Goal: Task Accomplishment & Management: Use online tool/utility

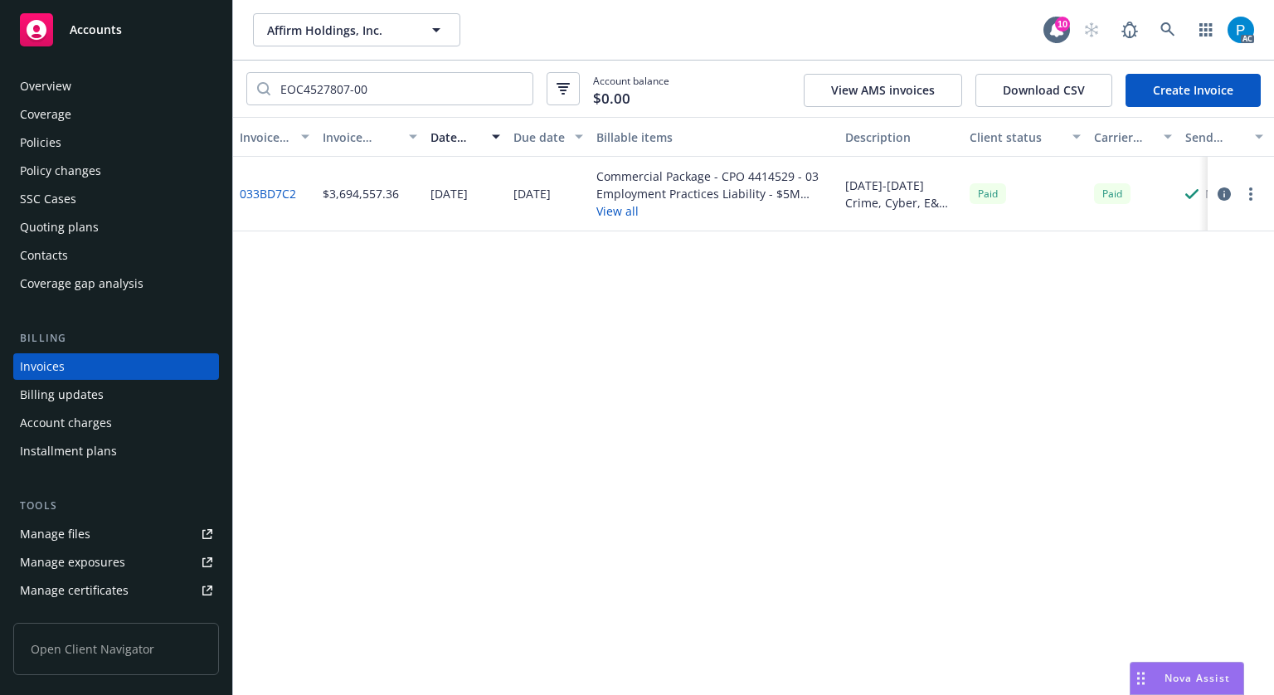
click at [160, 28] on div "Accounts" at bounding box center [116, 29] width 192 height 33
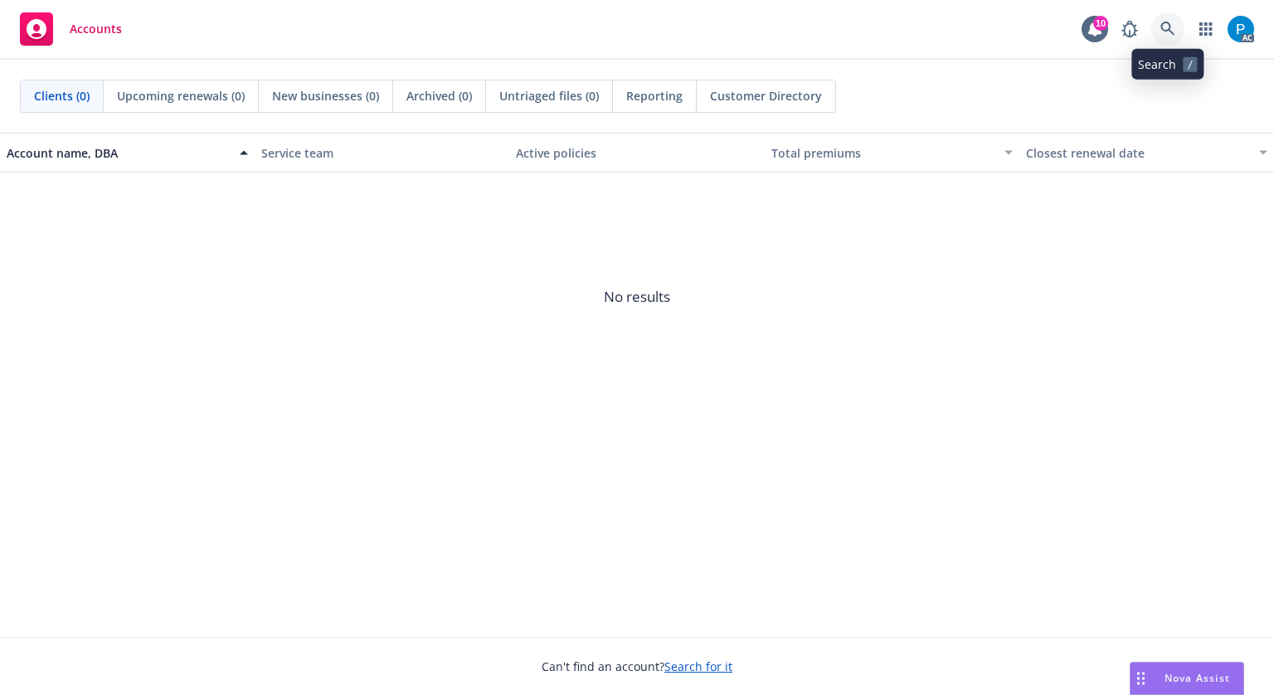
click at [1161, 36] on link at bounding box center [1167, 28] width 33 height 33
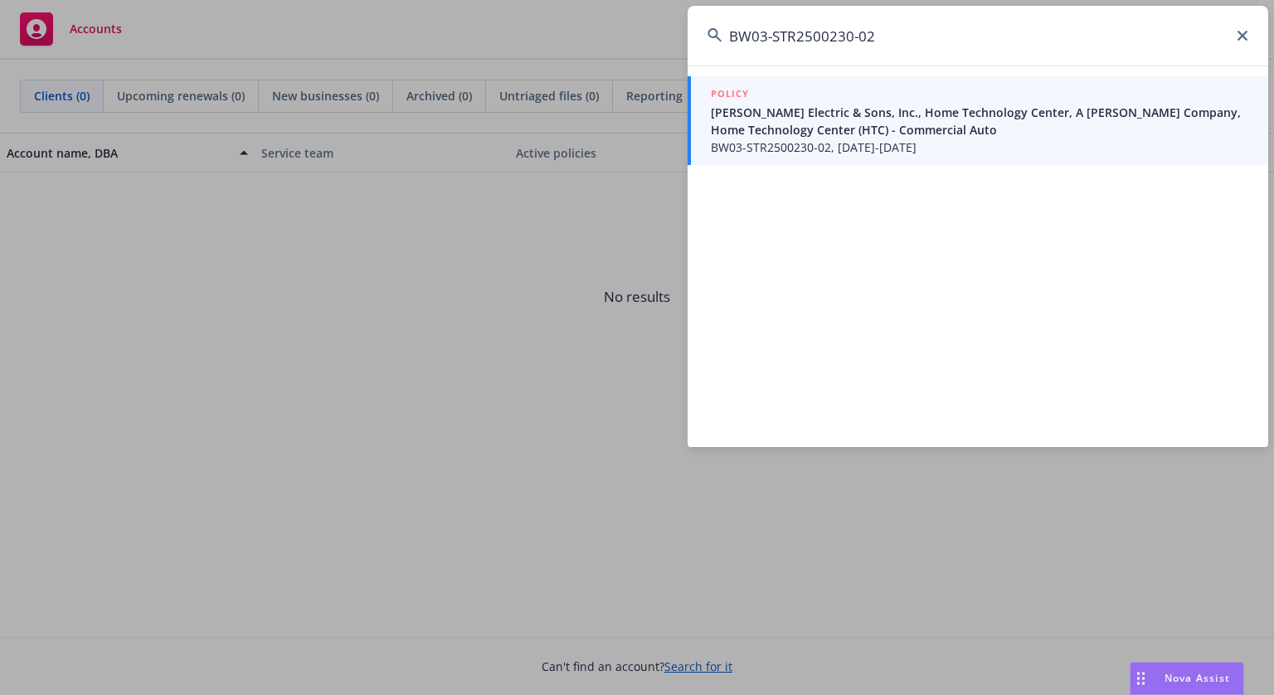
type input "BW03-STR2500230-02"
click at [930, 116] on span "Schamber Electric & Sons, Inc., Home Technology Center, A Schamber Company, Hom…" at bounding box center [979, 121] width 537 height 35
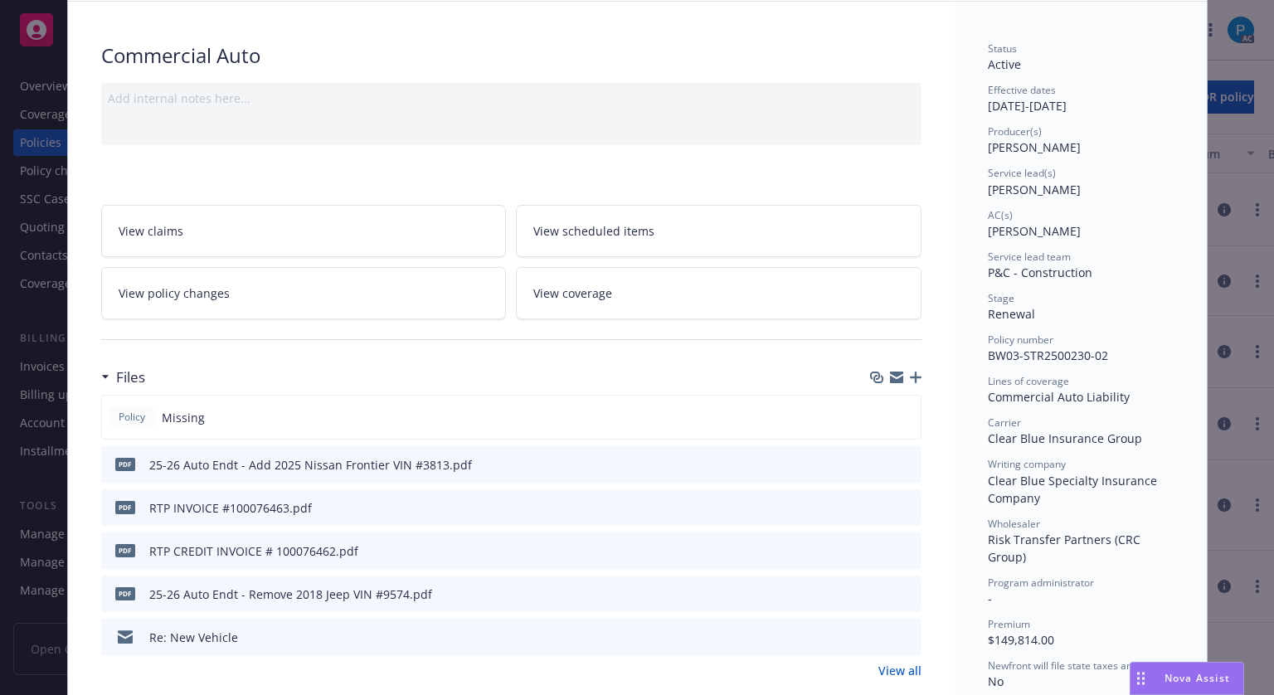
scroll to position [166, 0]
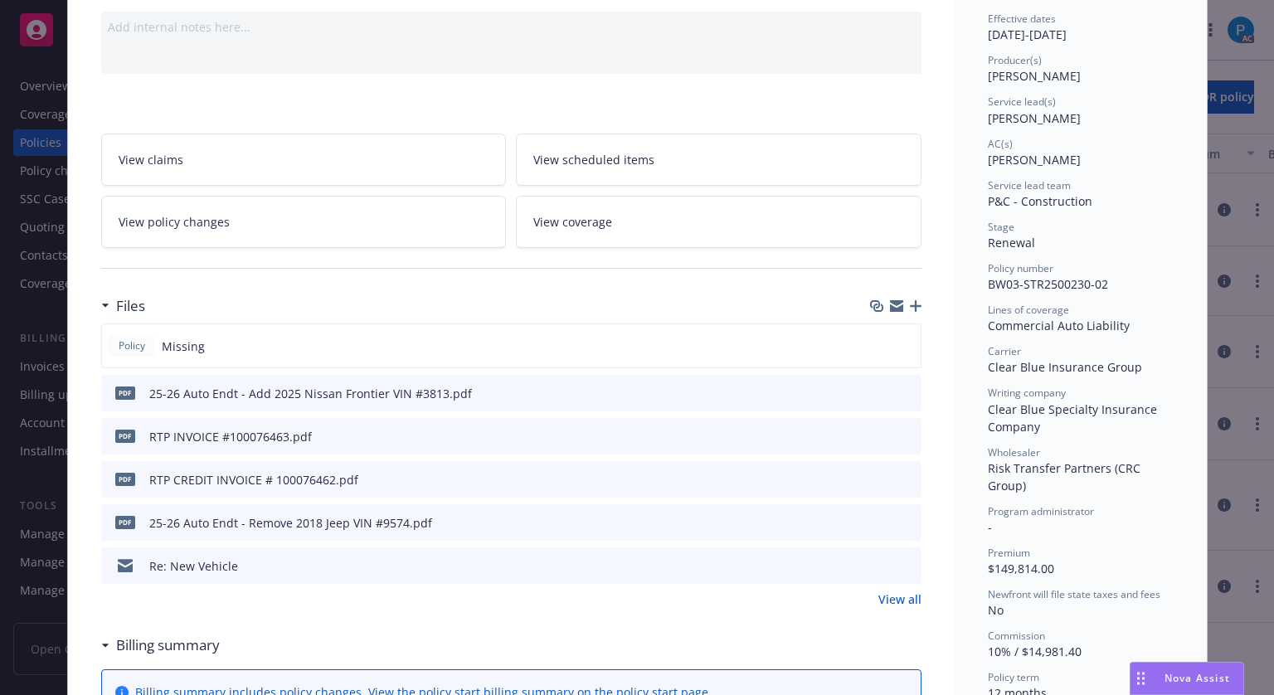
click at [873, 425] on div "pdf RTP INVOICE #100076463.pdf" at bounding box center [511, 436] width 820 height 36
click at [874, 430] on icon "download file" at bounding box center [878, 435] width 13 height 13
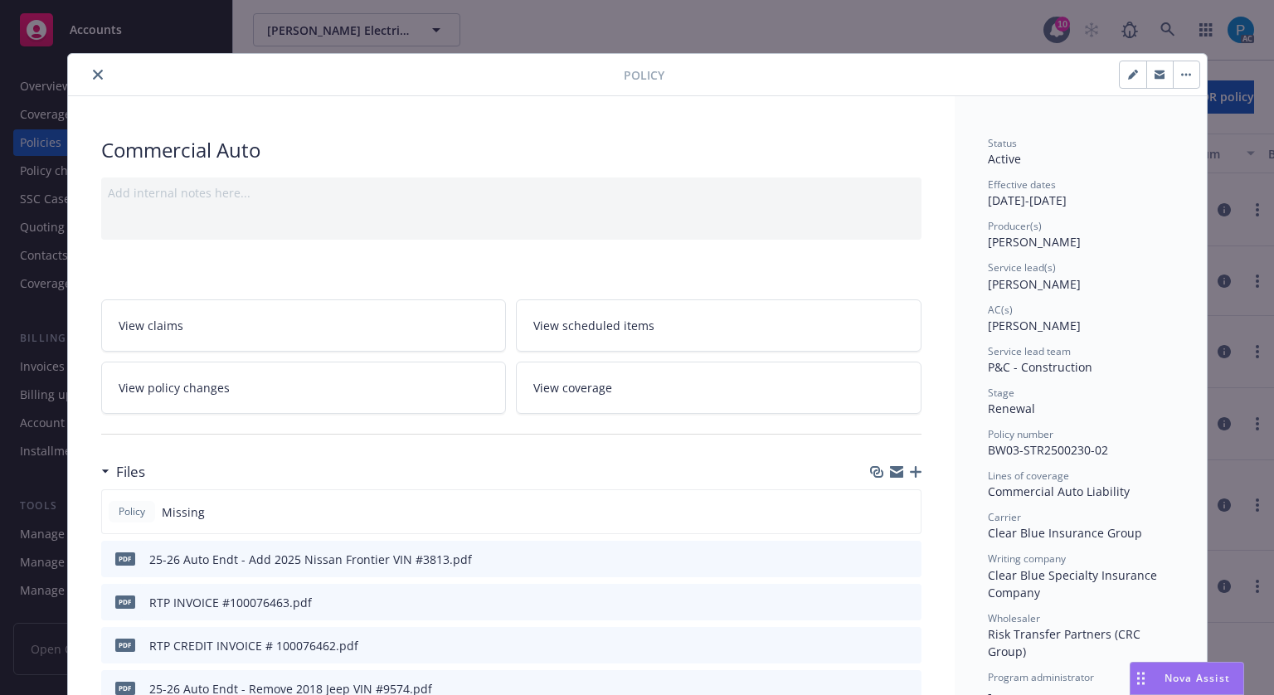
click at [90, 65] on button "close" at bounding box center [98, 75] width 20 height 20
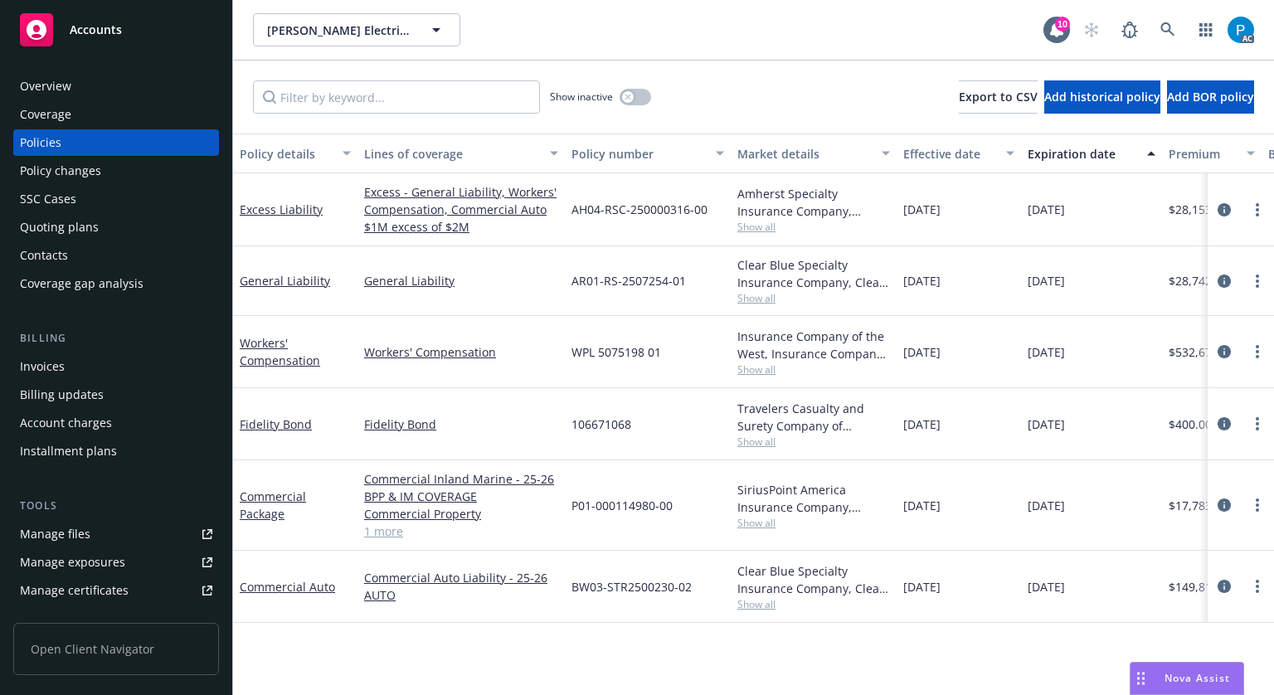
click at [83, 353] on div "Invoices" at bounding box center [116, 366] width 192 height 27
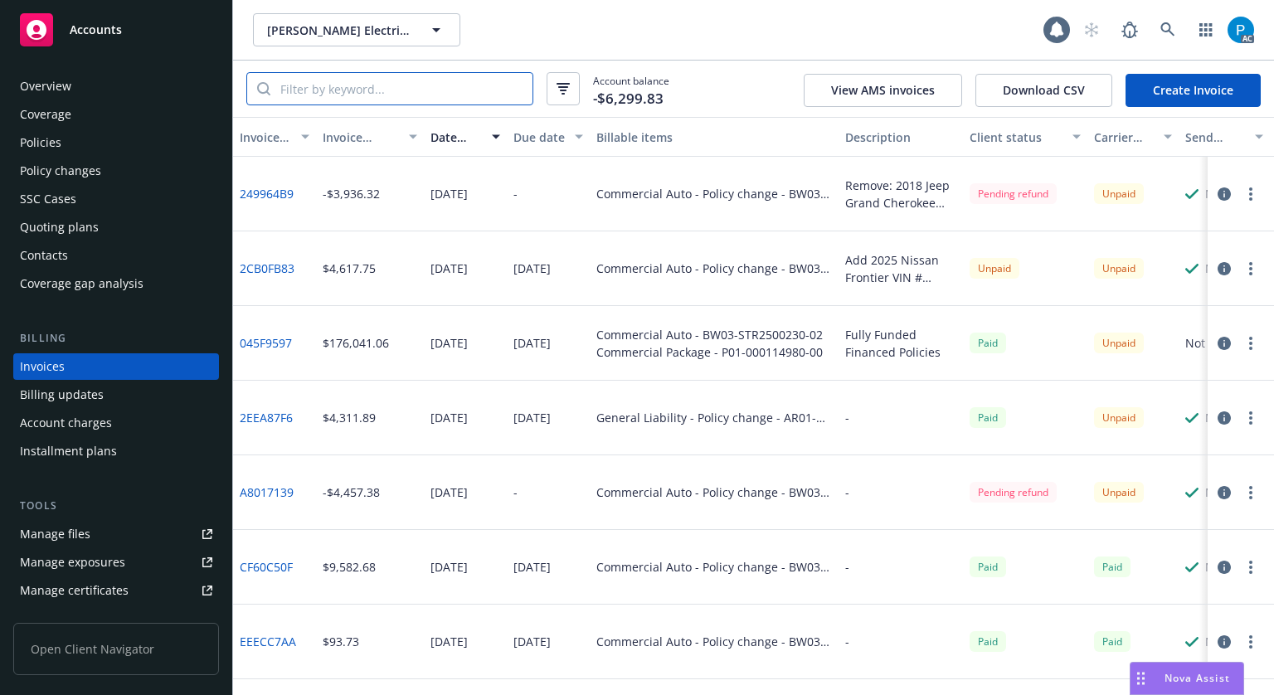
click at [403, 78] on input "search" at bounding box center [401, 89] width 262 height 32
paste input "BW03-STR2500230-02"
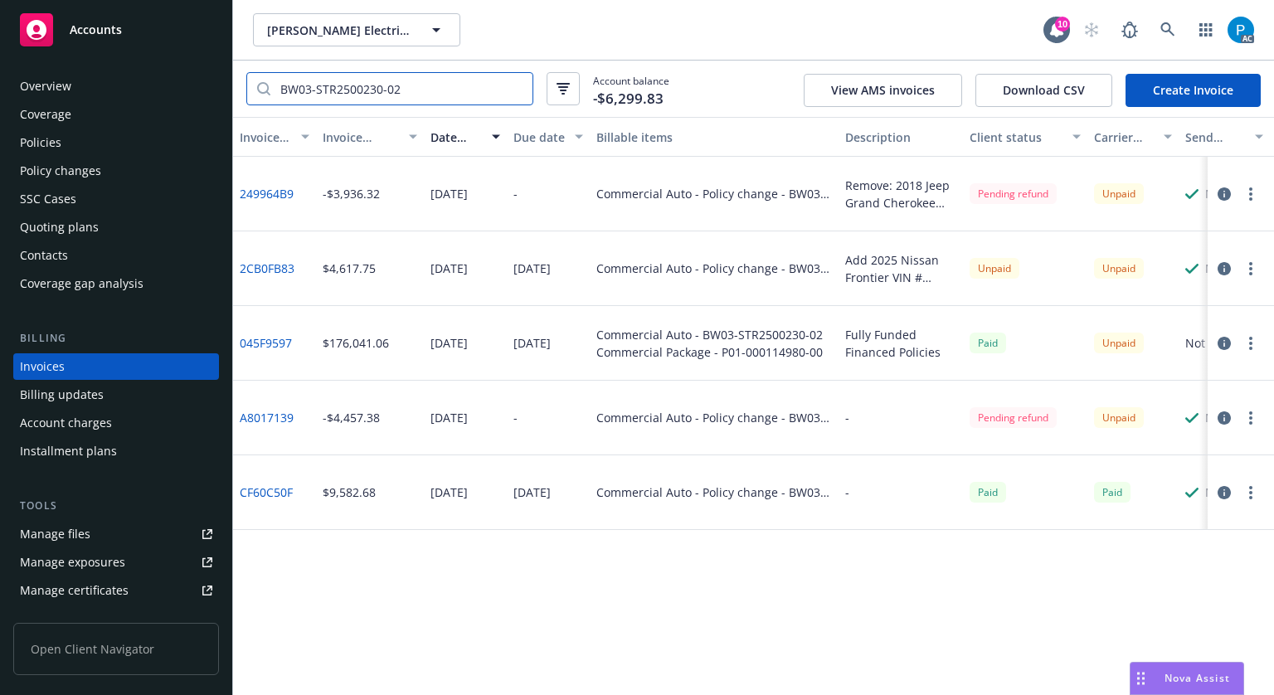
type input "BW03-STR2500230-02"
click at [1223, 339] on icon "button" at bounding box center [1224, 343] width 13 height 13
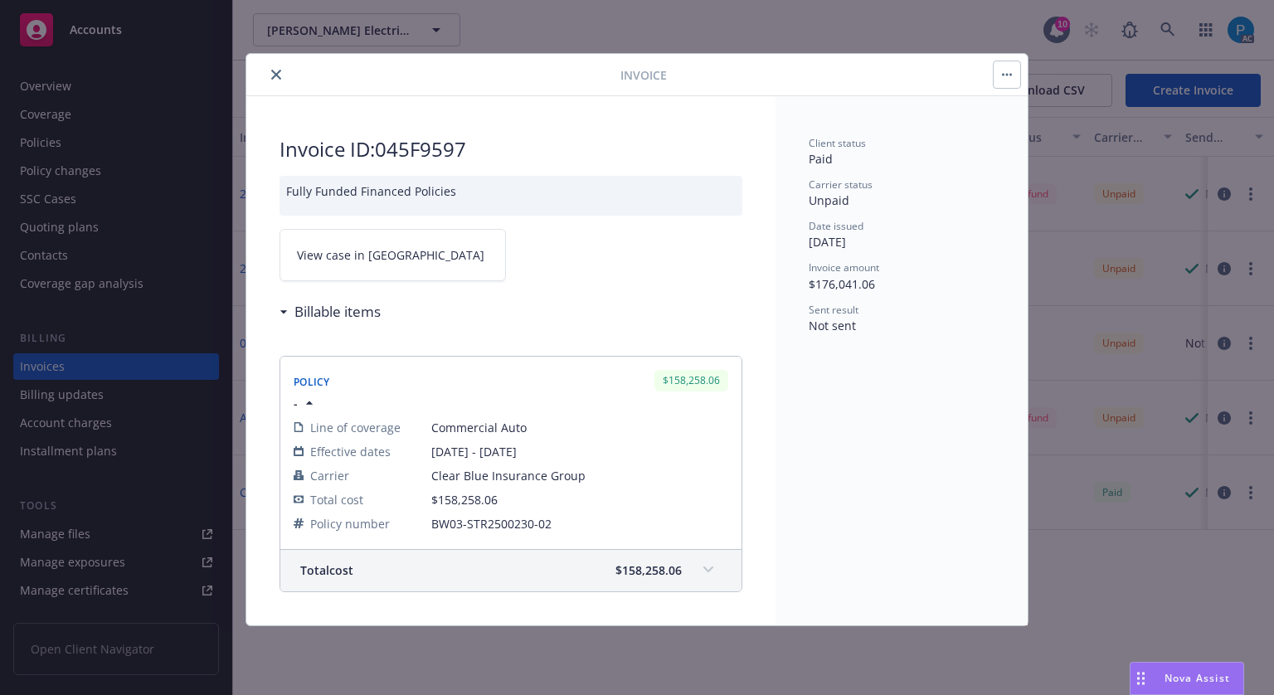
click at [409, 249] on link "View case in SSC" at bounding box center [393, 255] width 226 height 52
drag, startPoint x: 484, startPoint y: 148, endPoint x: 383, endPoint y: 153, distance: 101.4
click at [383, 153] on h2 "Invoice ID: 045F9597" at bounding box center [511, 149] width 463 height 27
copy h2 "045F9597"
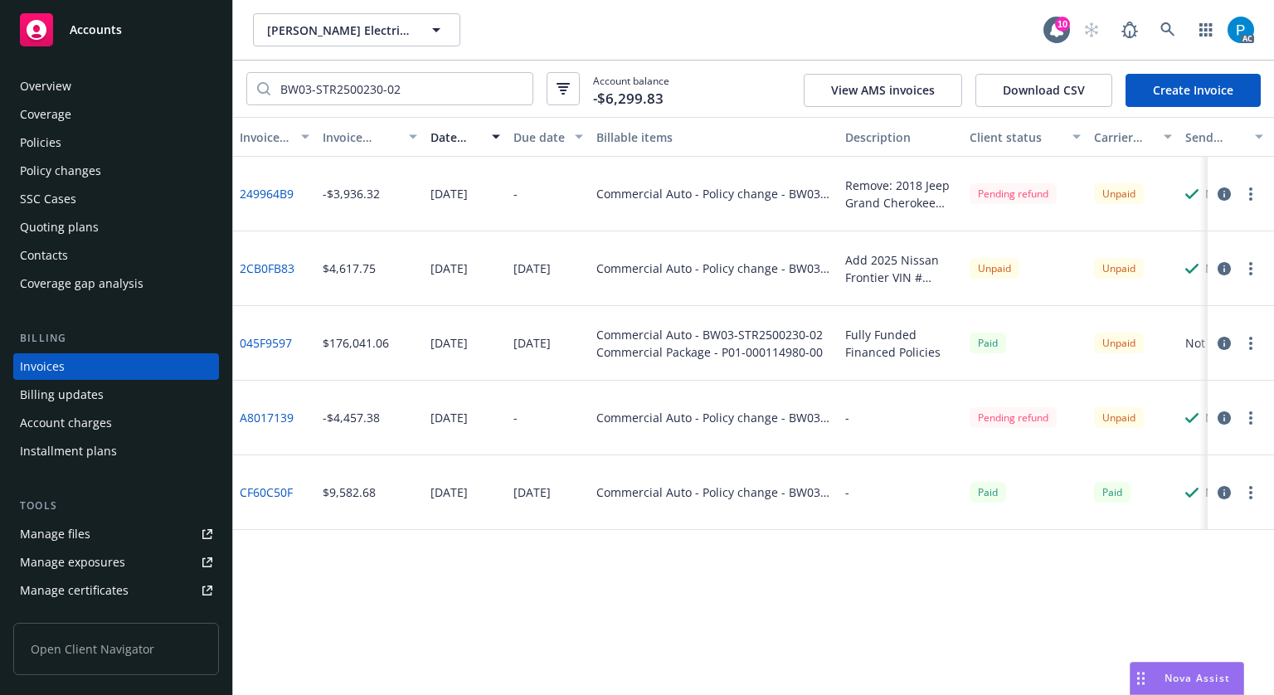
click at [159, 28] on div "Accounts" at bounding box center [116, 29] width 192 height 33
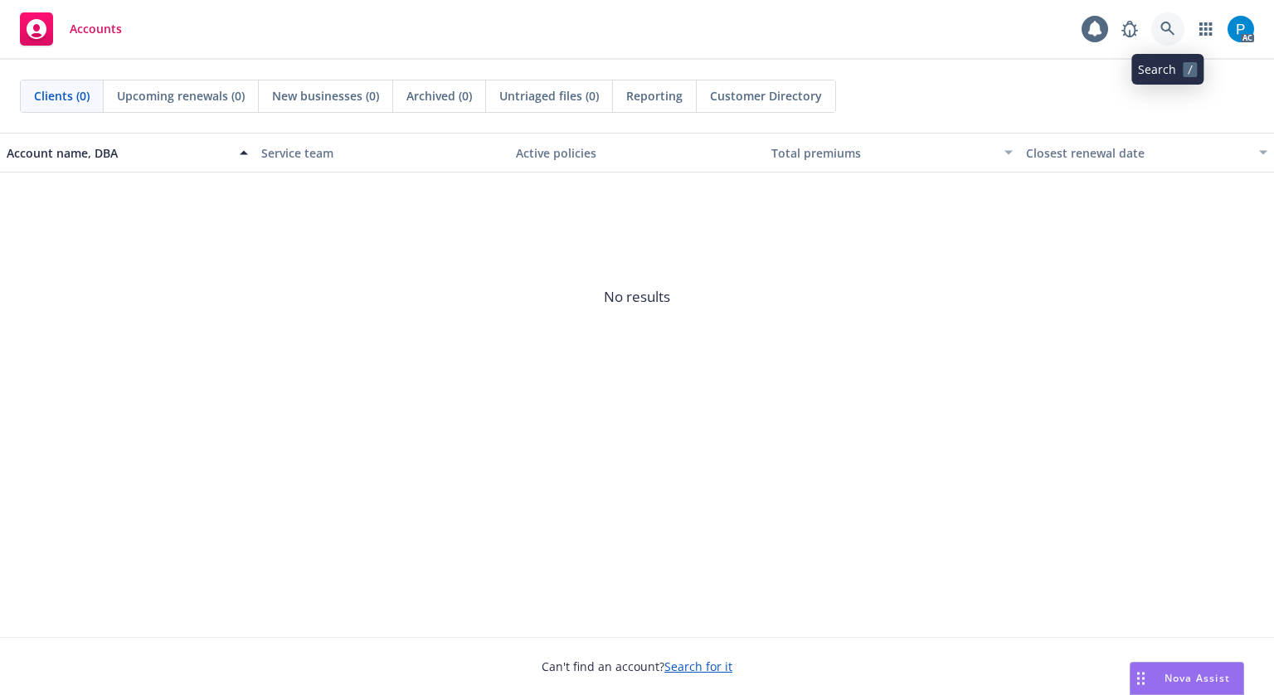
click at [1161, 34] on icon at bounding box center [1167, 29] width 15 height 15
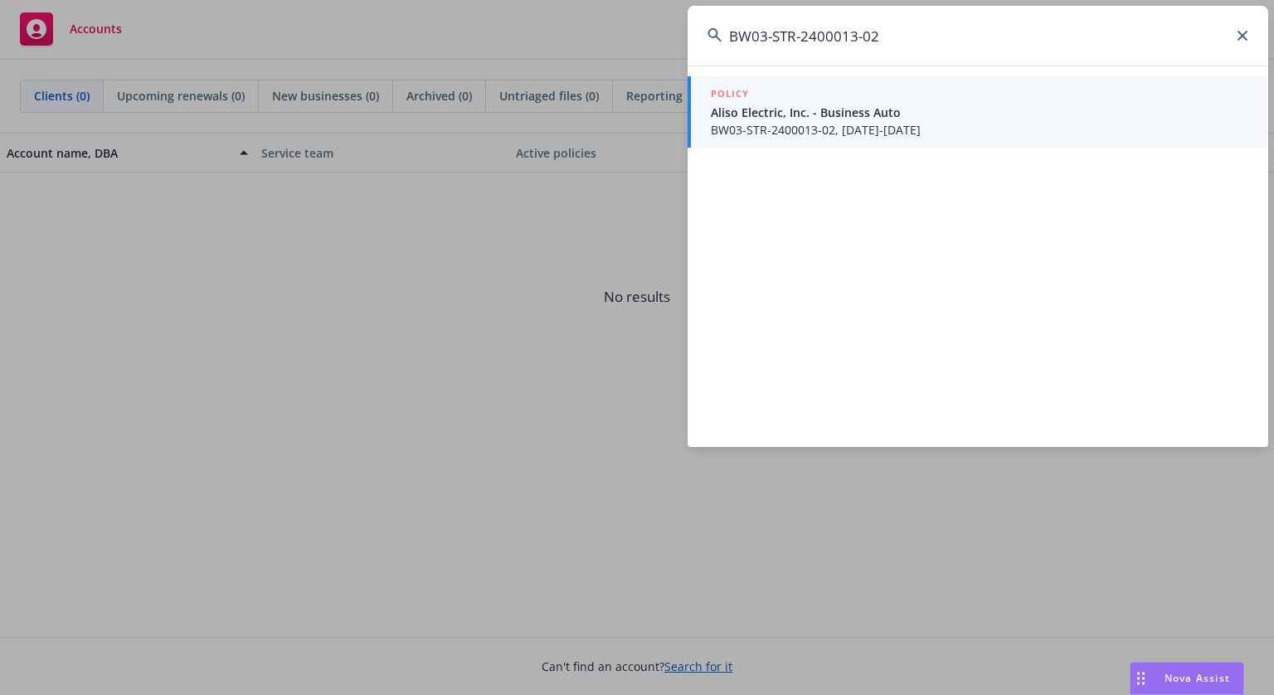
type input "BW03-STR-2400013-02"
click at [814, 124] on span "BW03-STR-2400013-02, 10/24/2024-10/24/2025" at bounding box center [979, 129] width 537 height 17
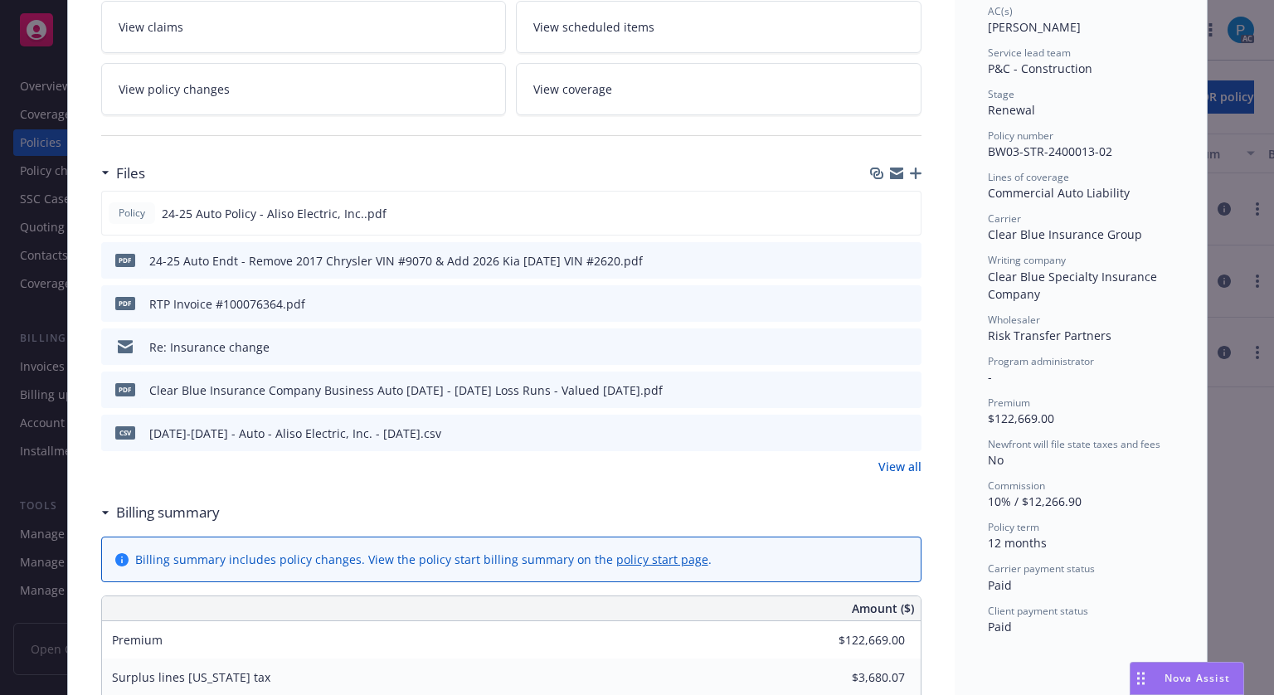
scroll to position [332, 0]
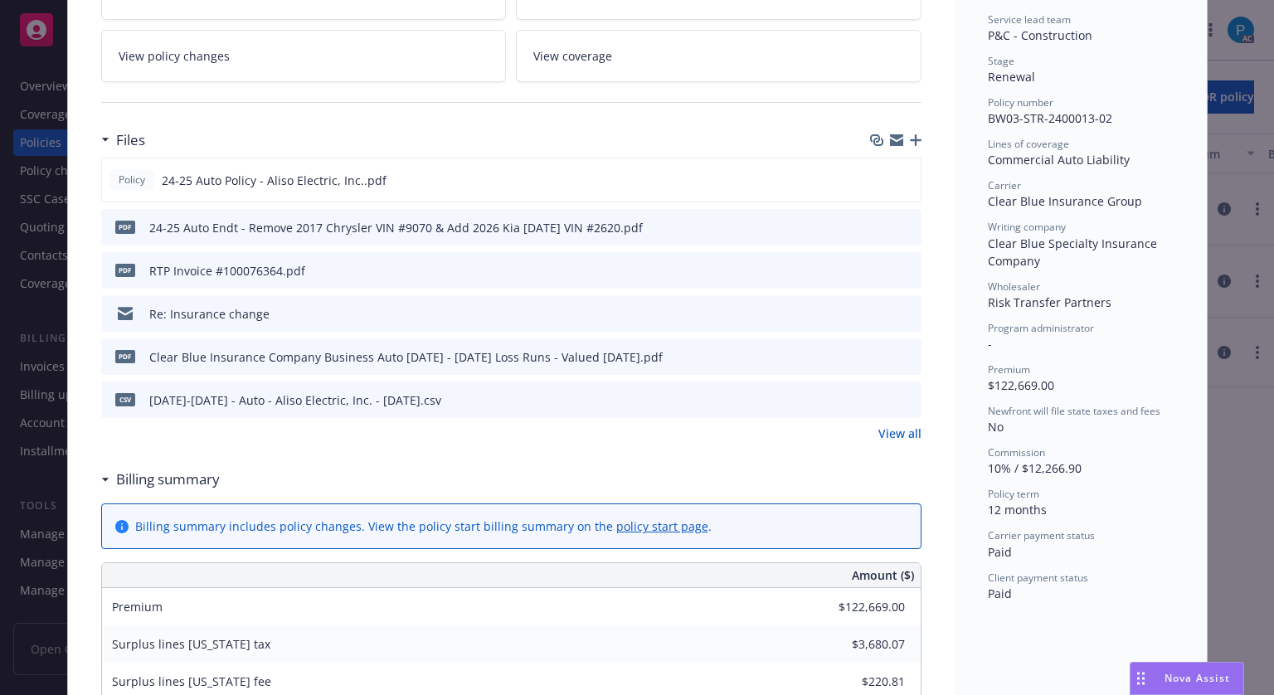
click at [878, 268] on icon "download file" at bounding box center [878, 269] width 13 height 13
click at [873, 266] on icon "download file" at bounding box center [878, 269] width 13 height 13
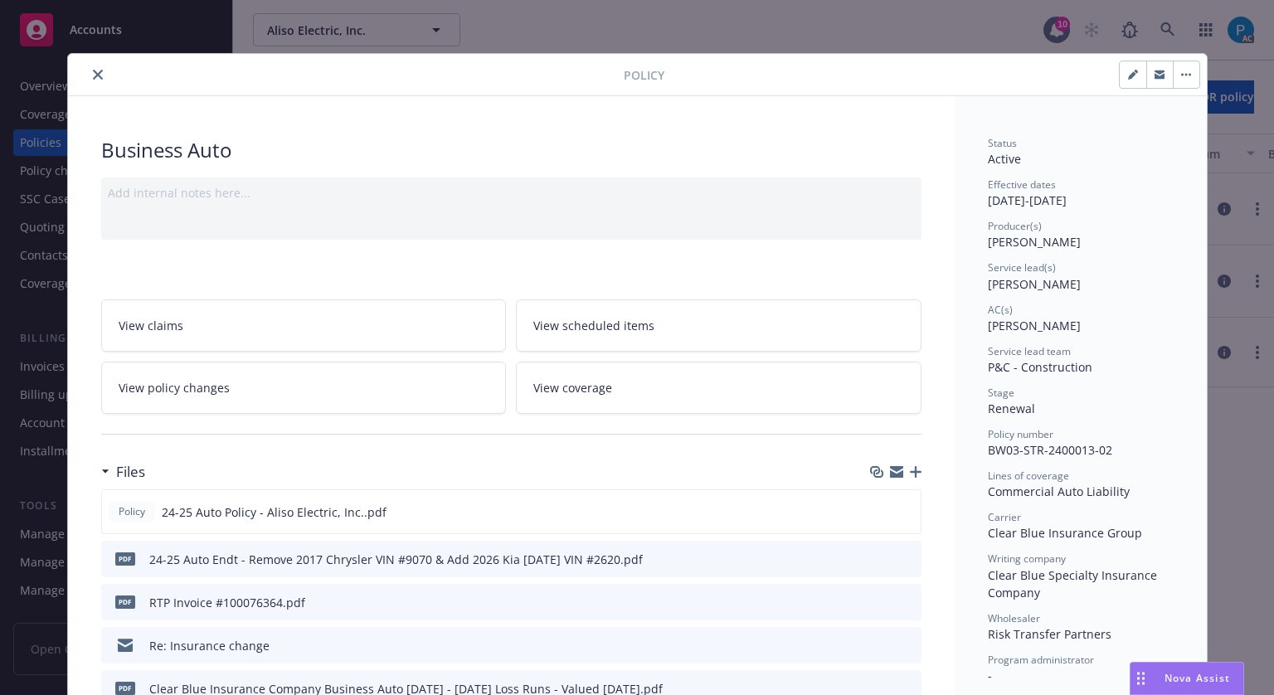
click at [88, 75] on button "close" at bounding box center [98, 75] width 20 height 20
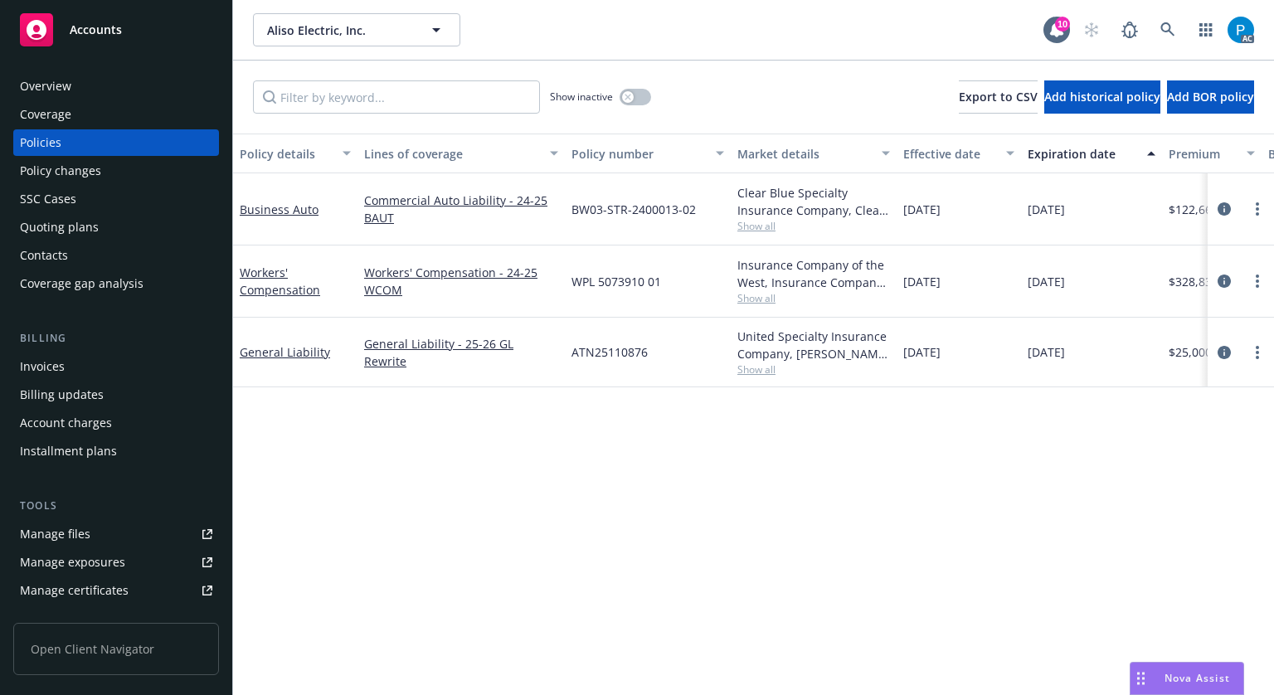
click at [80, 364] on div "Invoices" at bounding box center [116, 366] width 192 height 27
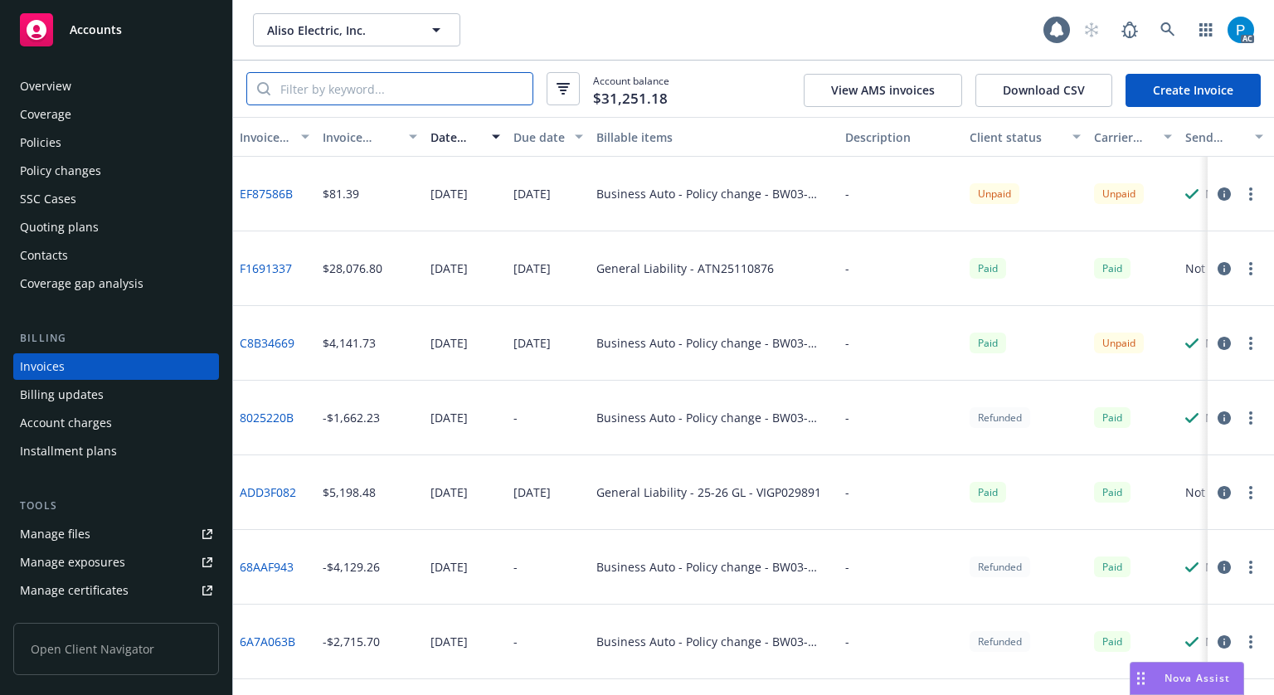
click at [449, 81] on input "search" at bounding box center [401, 89] width 262 height 32
paste input "BW03-STR-2400013-02"
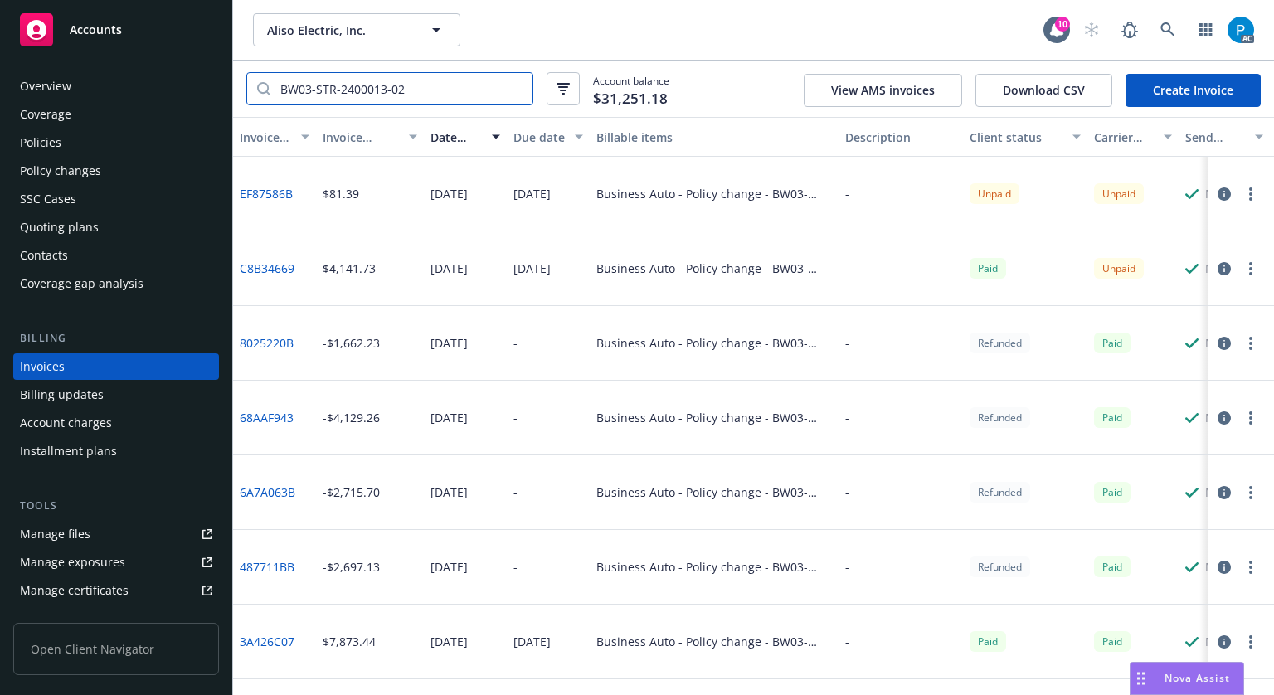
type input "BW03-STR-2400013-02"
click at [1218, 269] on icon "button" at bounding box center [1224, 268] width 13 height 13
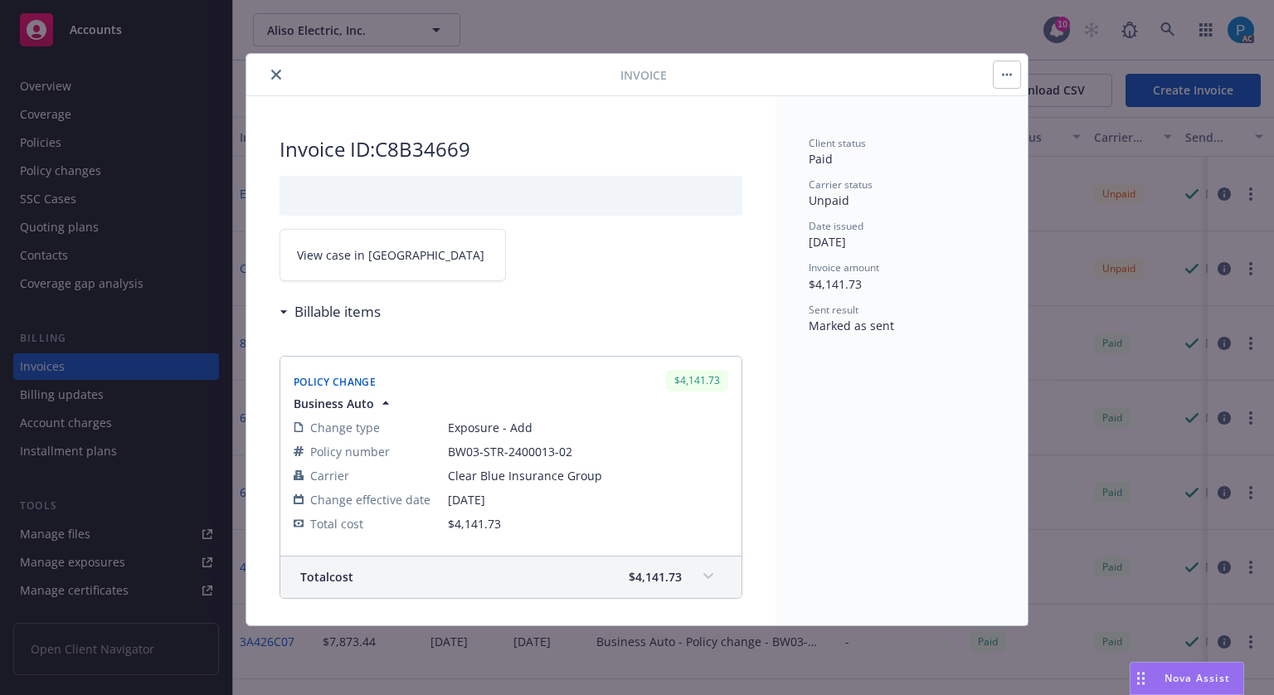
click at [423, 247] on link "View case in SSC" at bounding box center [393, 255] width 226 height 52
click at [274, 76] on icon "close" at bounding box center [276, 75] width 10 height 10
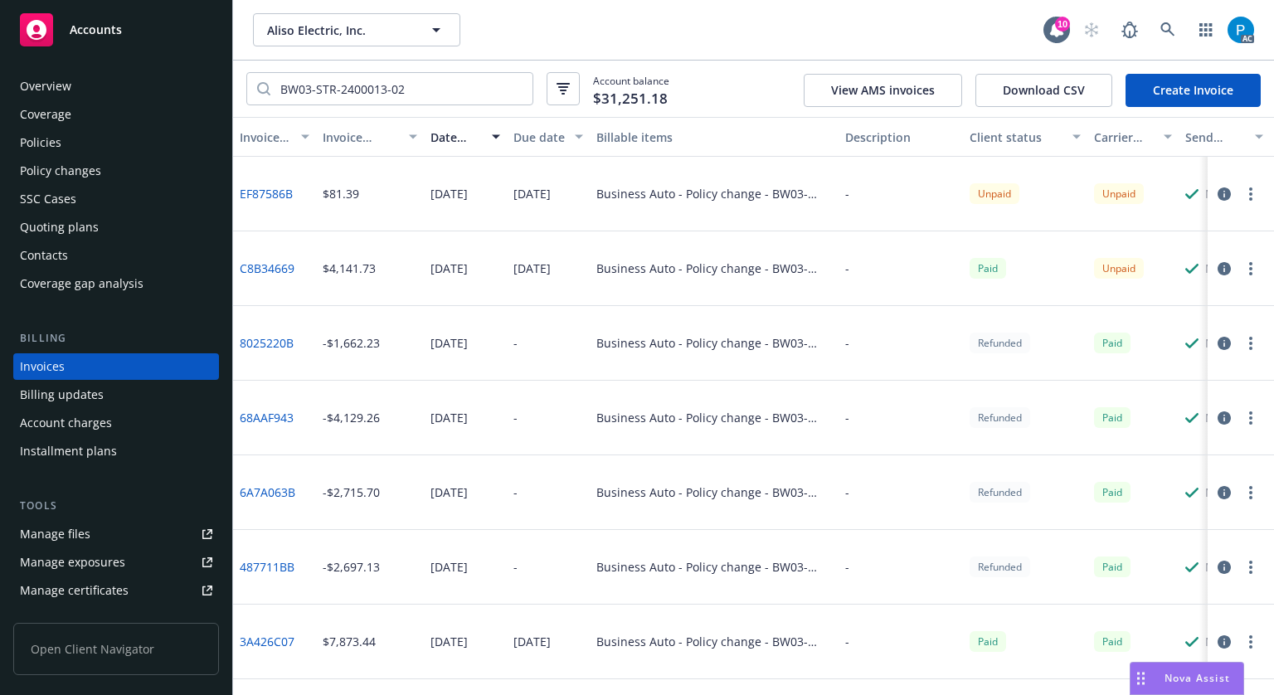
click at [149, 43] on div "Accounts" at bounding box center [116, 29] width 192 height 33
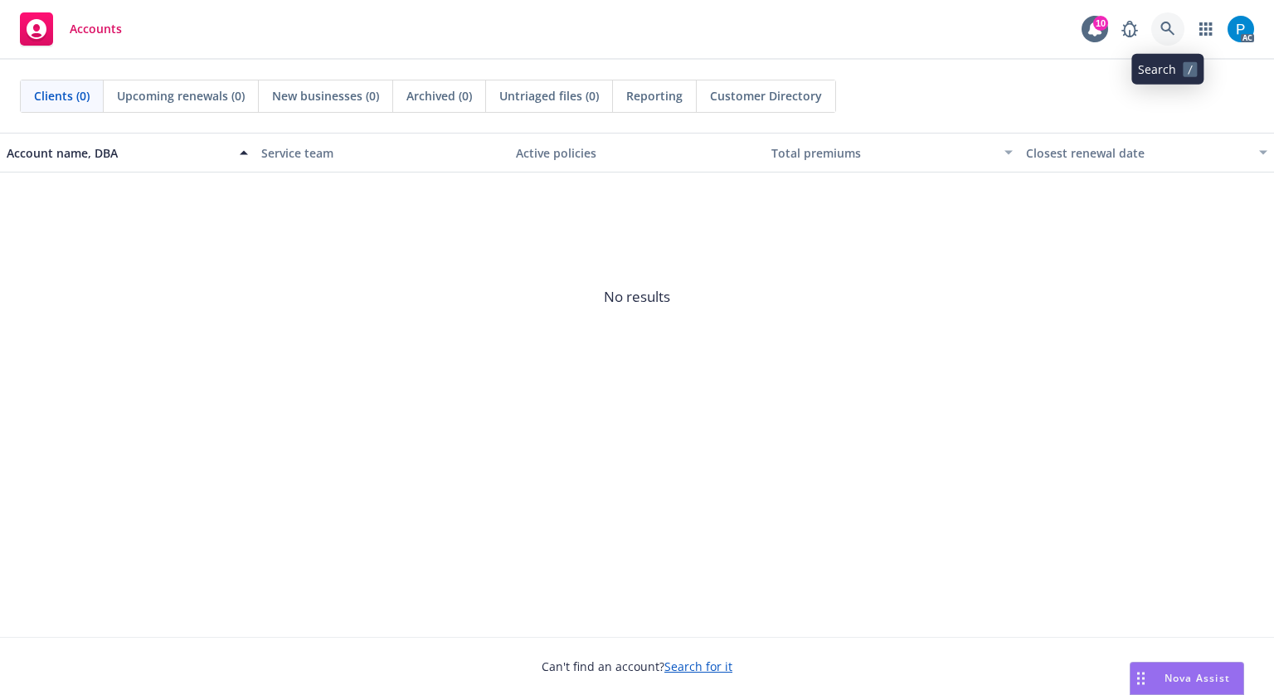
click at [1168, 24] on icon at bounding box center [1167, 29] width 14 height 14
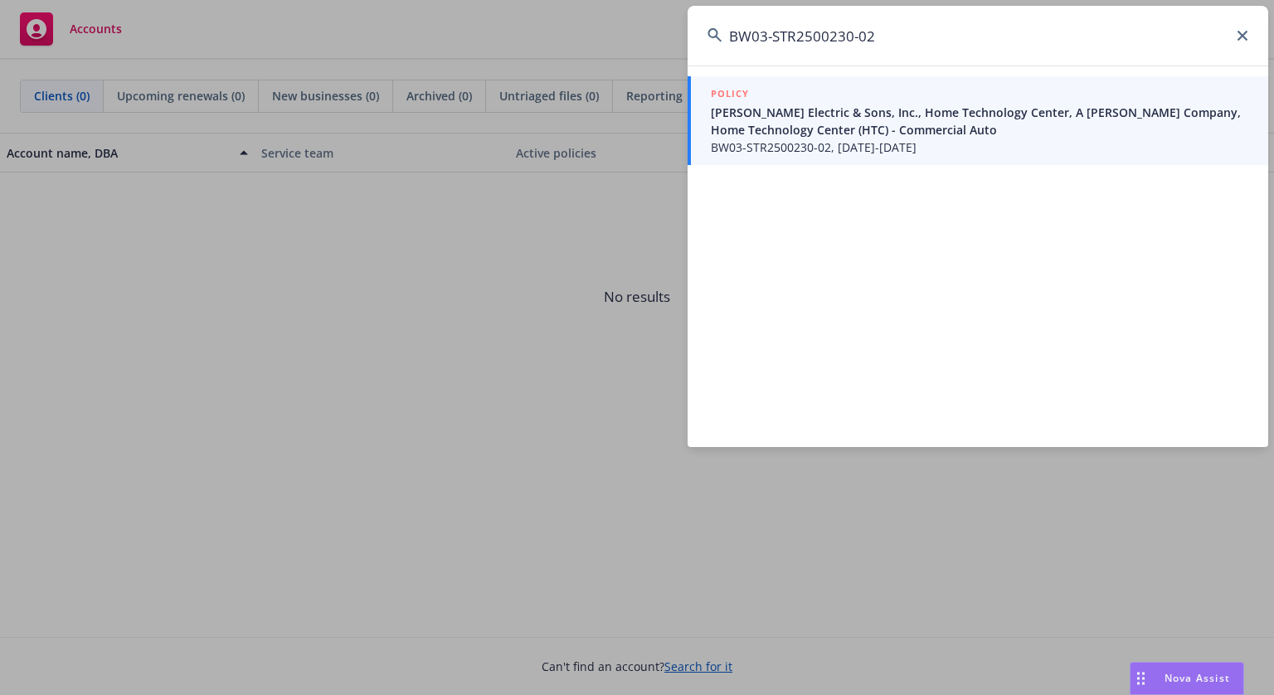
type input "BW03-STR2500230-02"
click at [913, 105] on span "Schamber Electric & Sons, Inc., Home Technology Center, A Schamber Company, Hom…" at bounding box center [979, 121] width 537 height 35
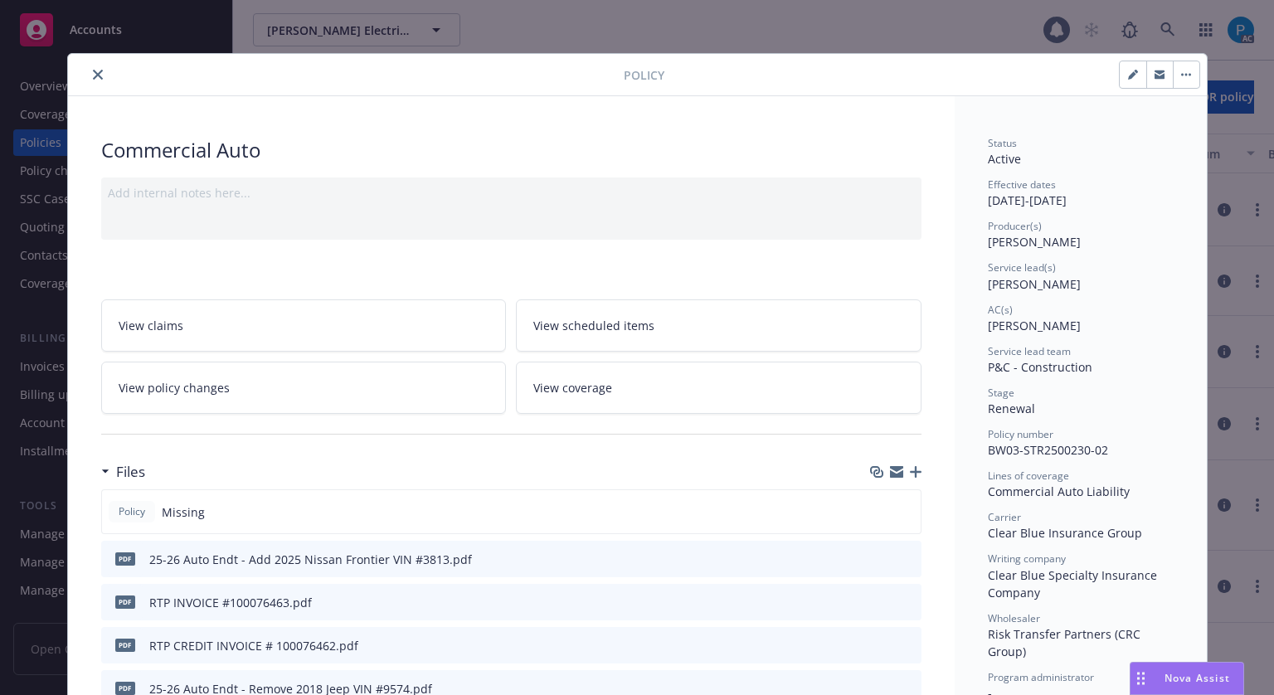
scroll to position [50, 0]
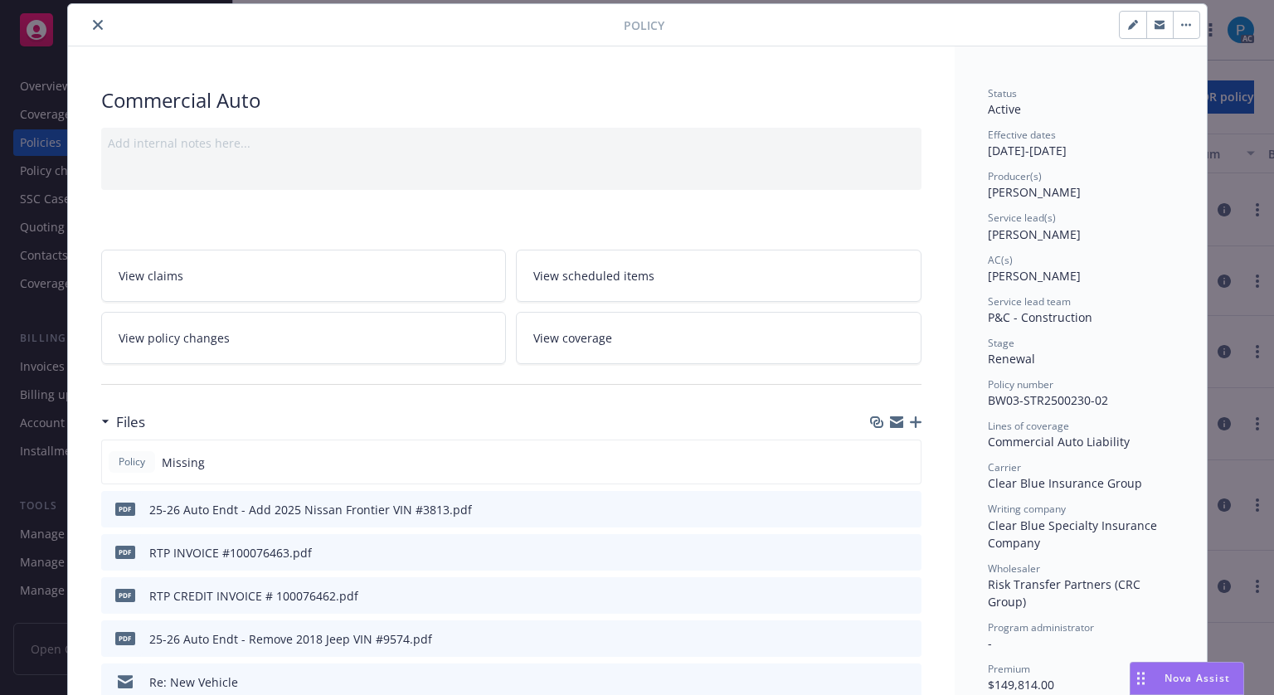
click at [94, 17] on button "close" at bounding box center [98, 25] width 20 height 20
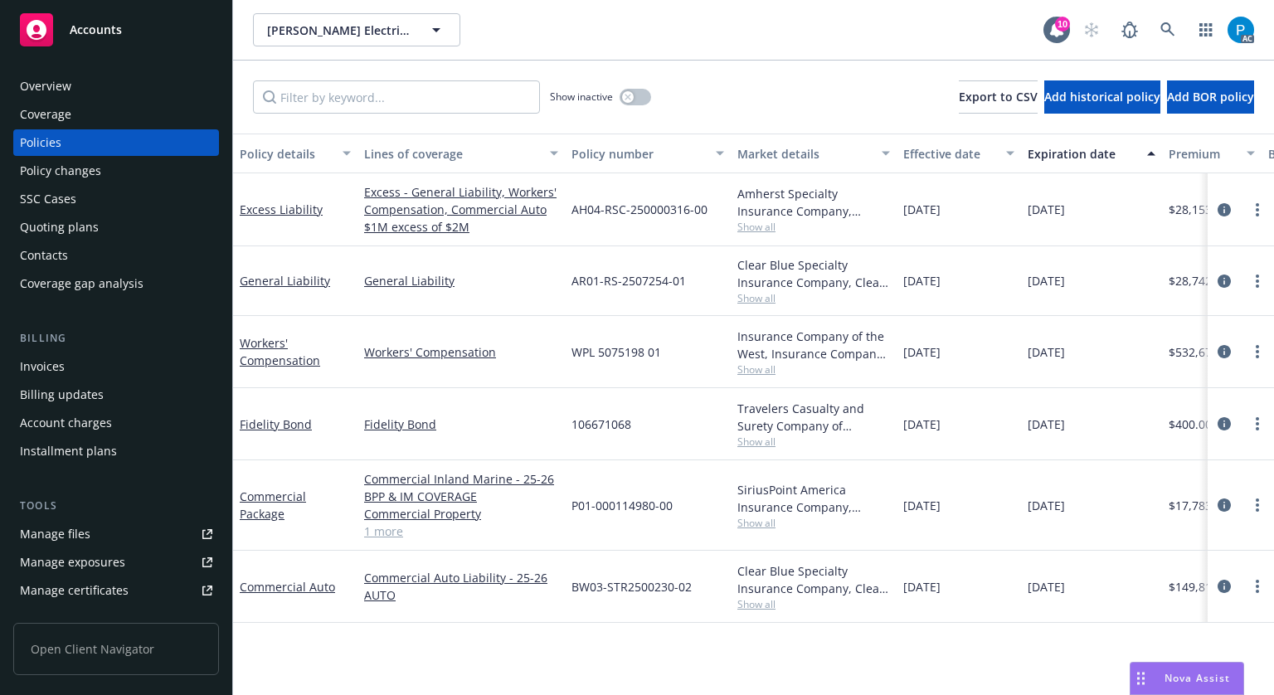
click at [70, 360] on div "Invoices" at bounding box center [116, 366] width 192 height 27
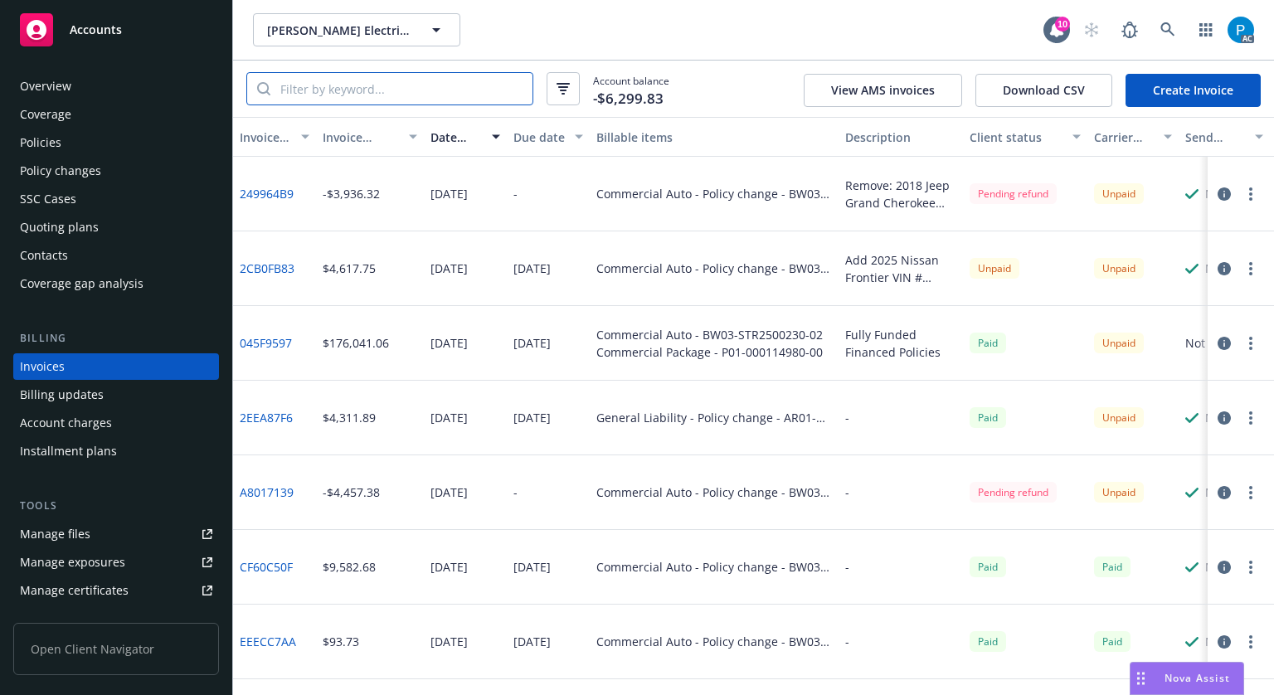
click at [367, 93] on input "search" at bounding box center [401, 89] width 262 height 32
paste input "BW03-STR2500230-02"
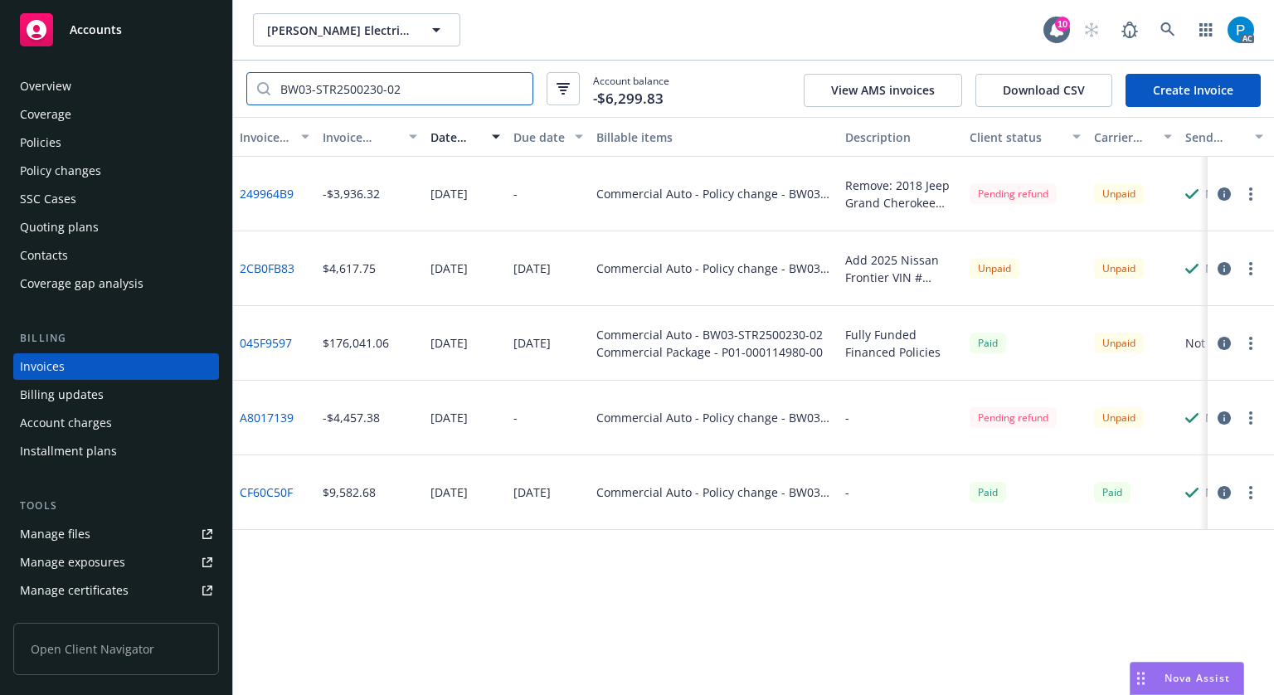
type input "BW03-STR2500230-02"
click at [1224, 342] on icon "button" at bounding box center [1224, 343] width 13 height 13
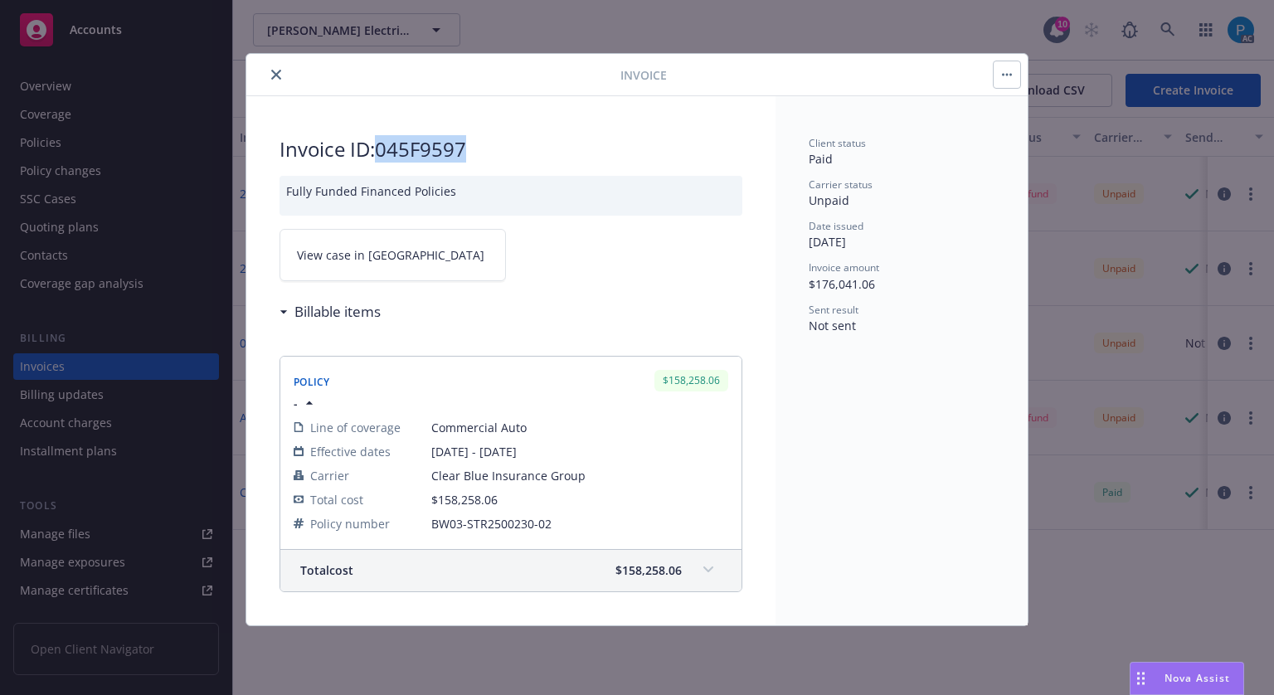
drag, startPoint x: 479, startPoint y: 149, endPoint x: 382, endPoint y: 141, distance: 98.2
click at [382, 141] on h2 "Invoice ID: 045F9597" at bounding box center [511, 149] width 463 height 27
copy h2 "045F9597"
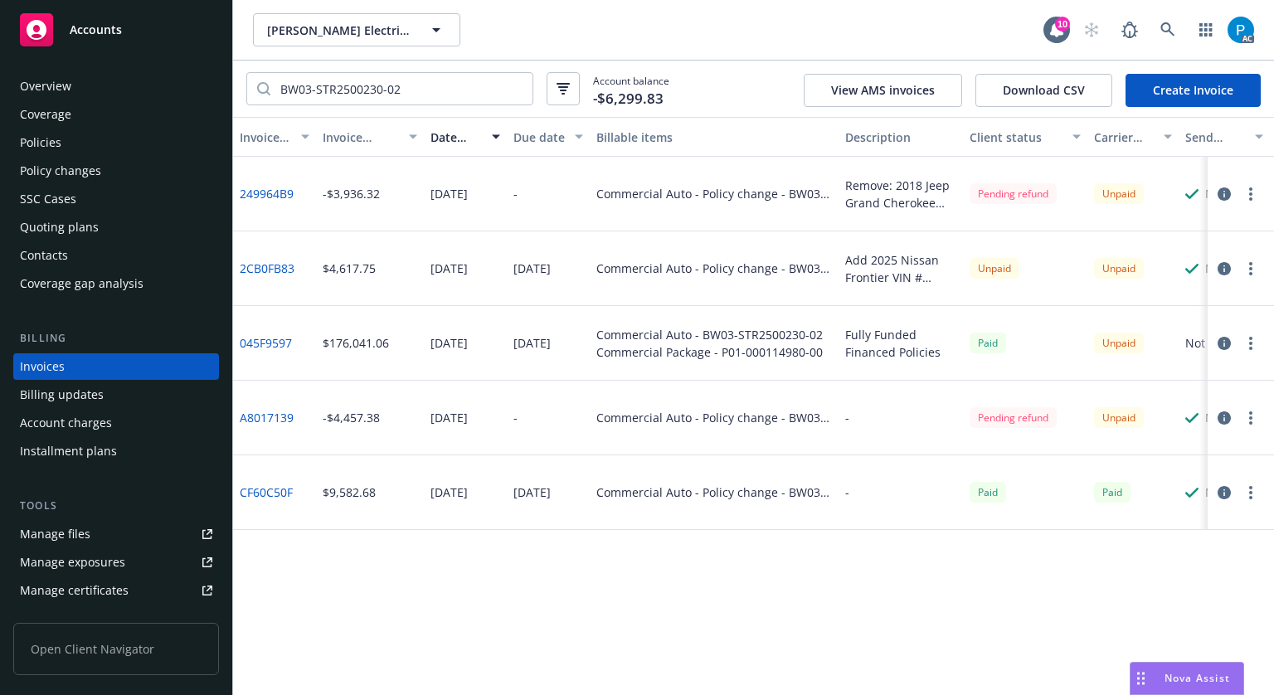
click at [134, 36] on div "Accounts" at bounding box center [116, 29] width 192 height 33
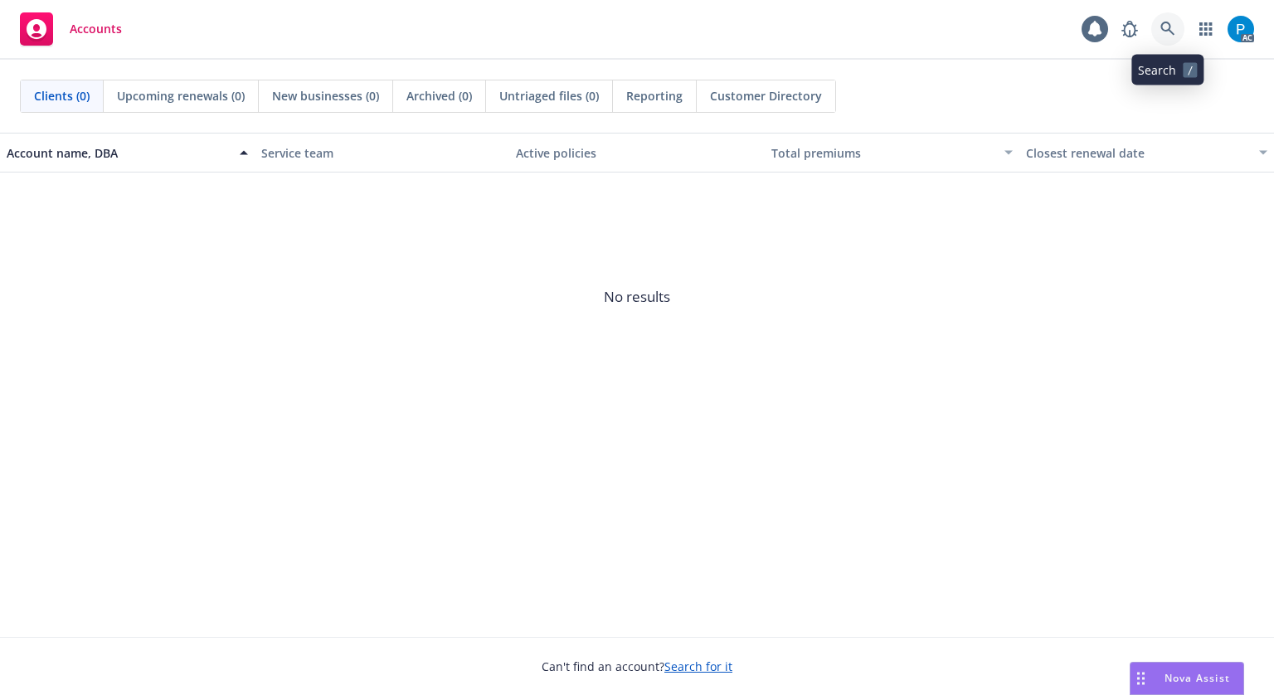
click at [1159, 28] on link at bounding box center [1167, 28] width 33 height 33
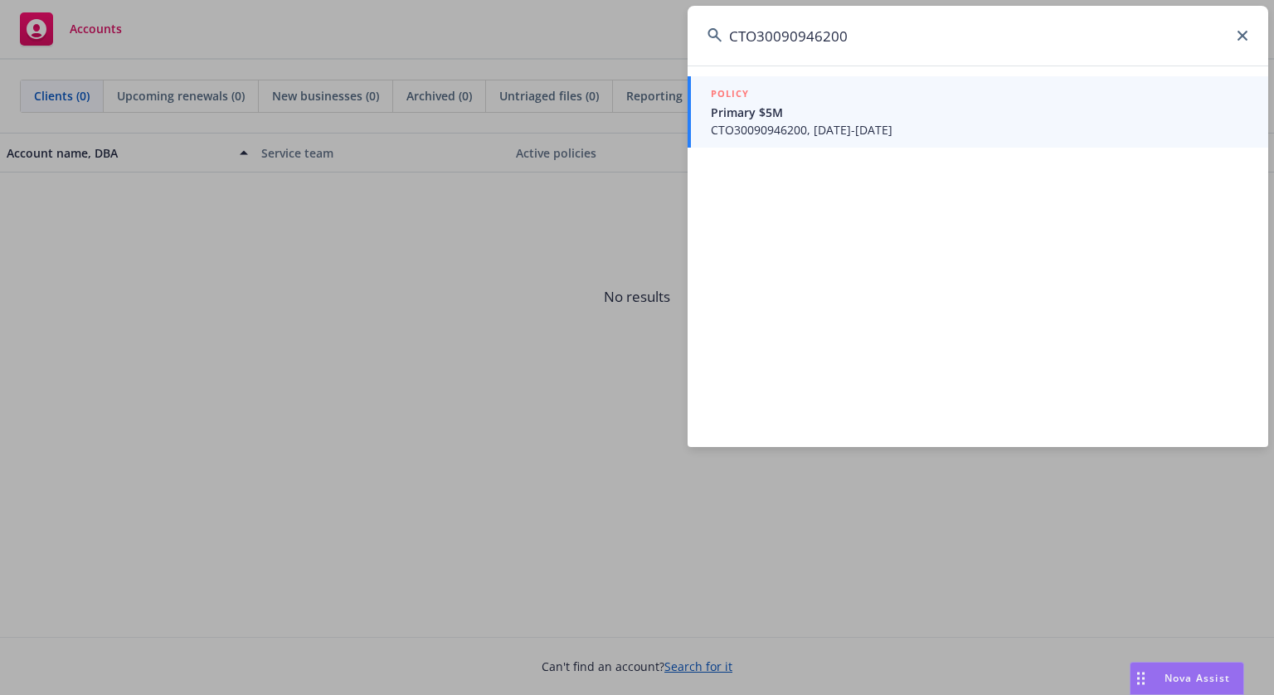
type input "CTO30090946200"
click at [859, 109] on span "Primary $5M" at bounding box center [979, 112] width 537 height 17
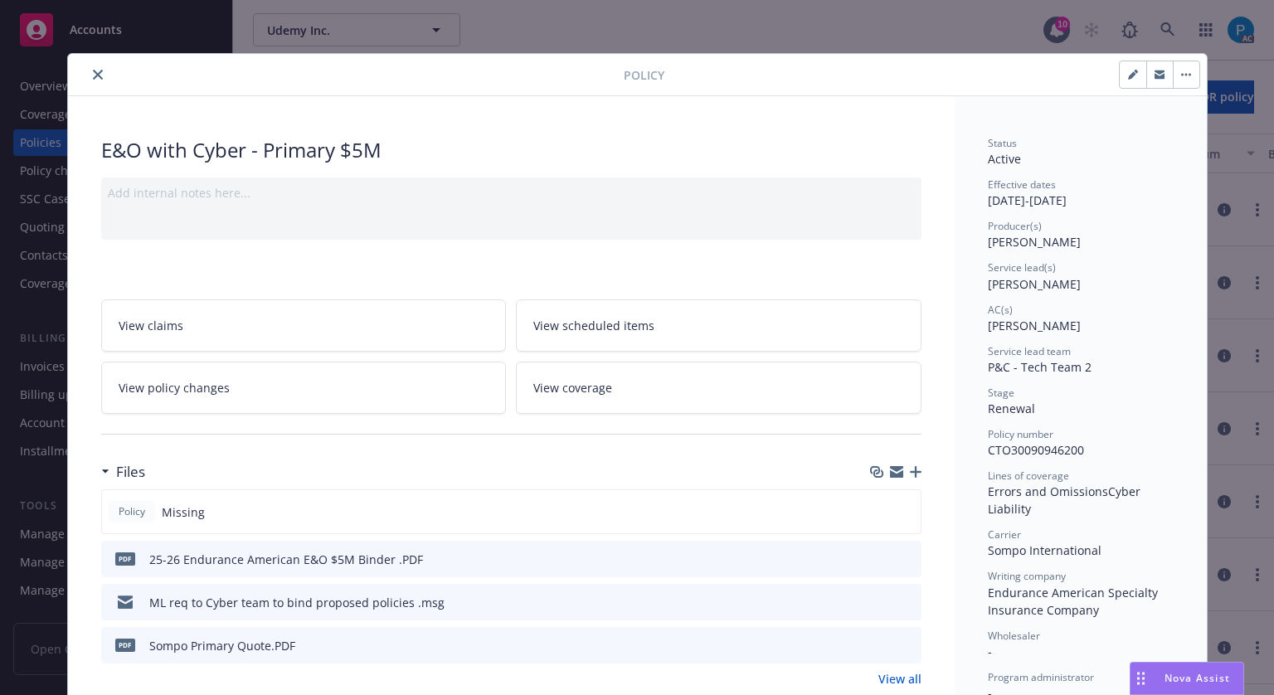
click at [93, 79] on icon "close" at bounding box center [98, 75] width 10 height 10
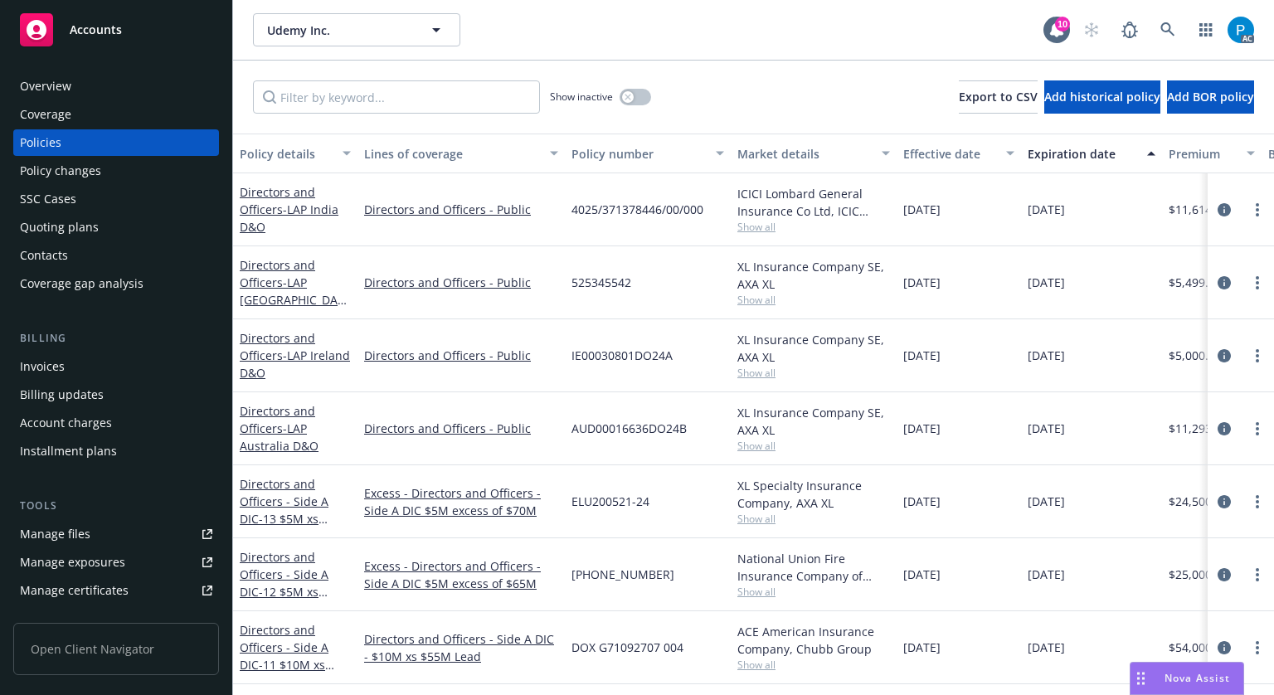
click at [75, 360] on div "Invoices" at bounding box center [116, 366] width 192 height 27
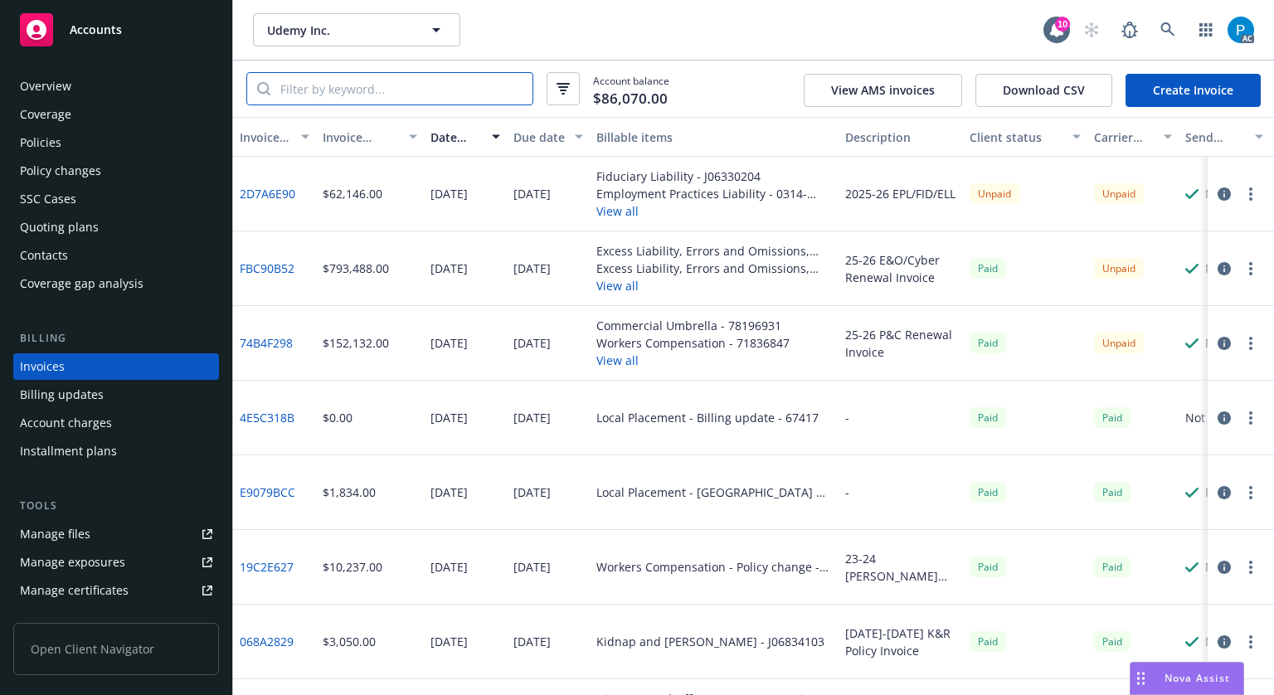
click at [408, 94] on input "search" at bounding box center [401, 89] width 262 height 32
paste input "CTO30090946200"
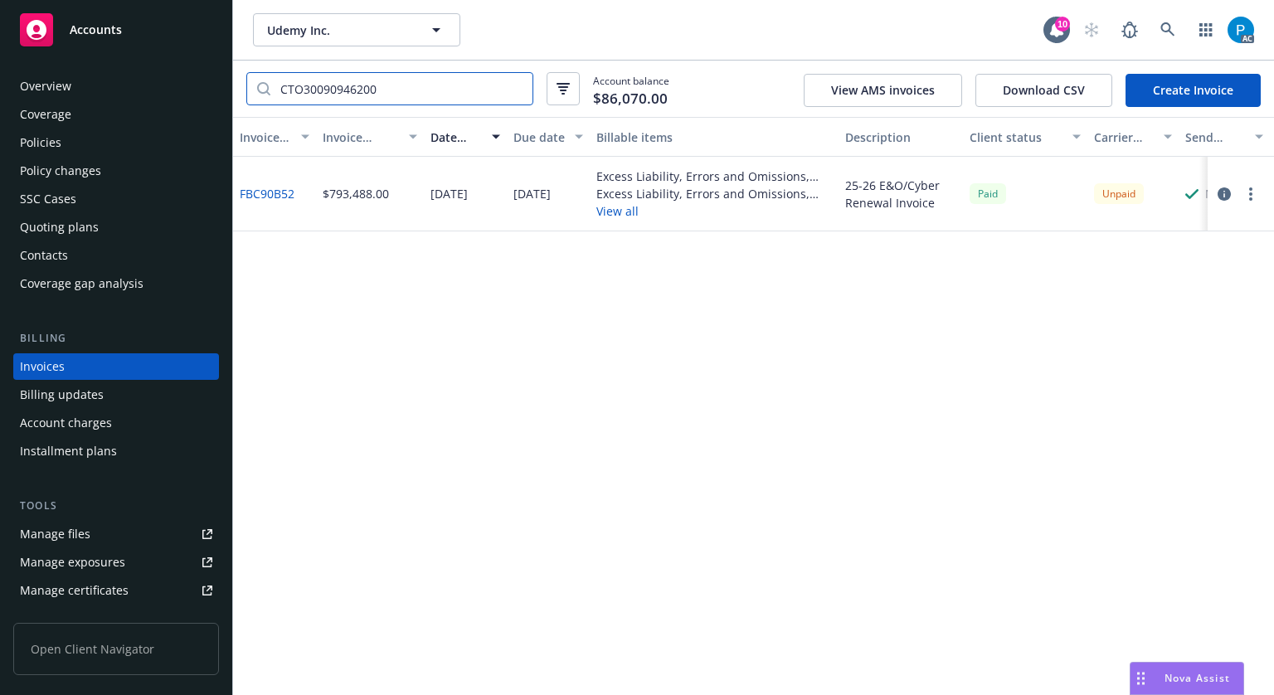
type input "CTO30090946200"
click at [1228, 192] on icon "button" at bounding box center [1224, 193] width 13 height 13
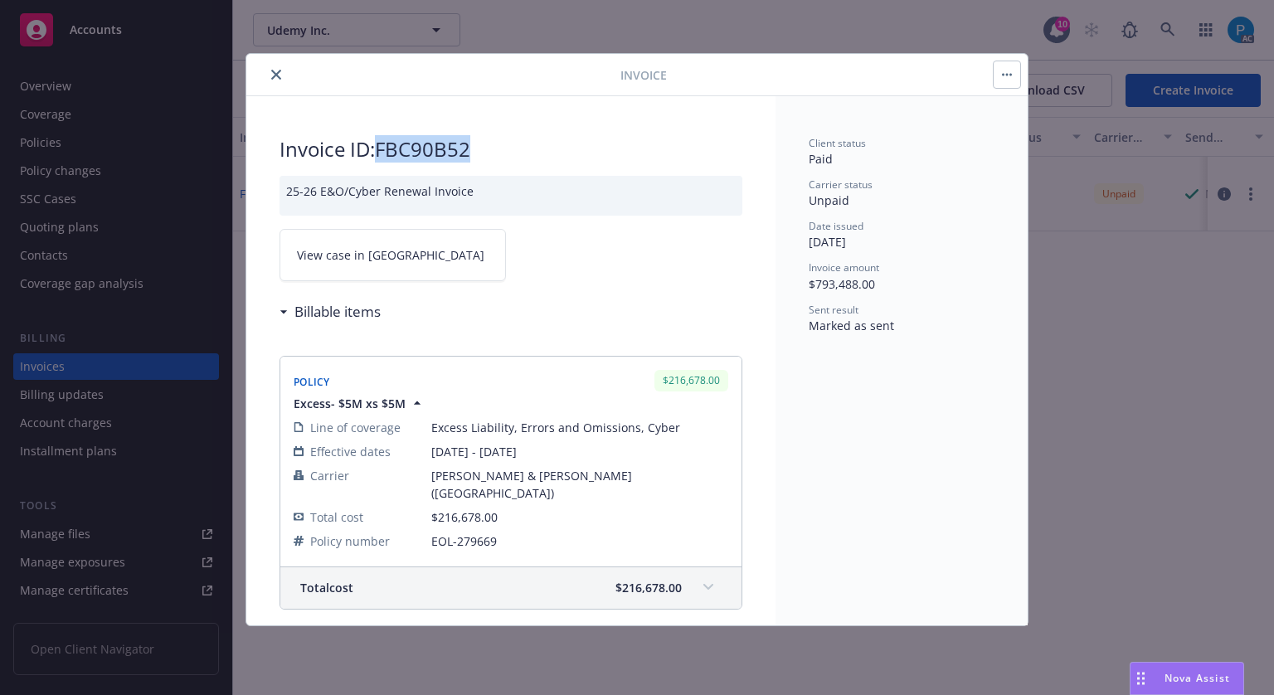
drag, startPoint x: 472, startPoint y: 149, endPoint x: 379, endPoint y: 160, distance: 93.5
click at [379, 160] on h2 "Invoice ID: FBC90B52" at bounding box center [511, 149] width 463 height 27
copy h2 "FBC90B52"
click at [373, 255] on span "View case in SSC" at bounding box center [390, 254] width 187 height 17
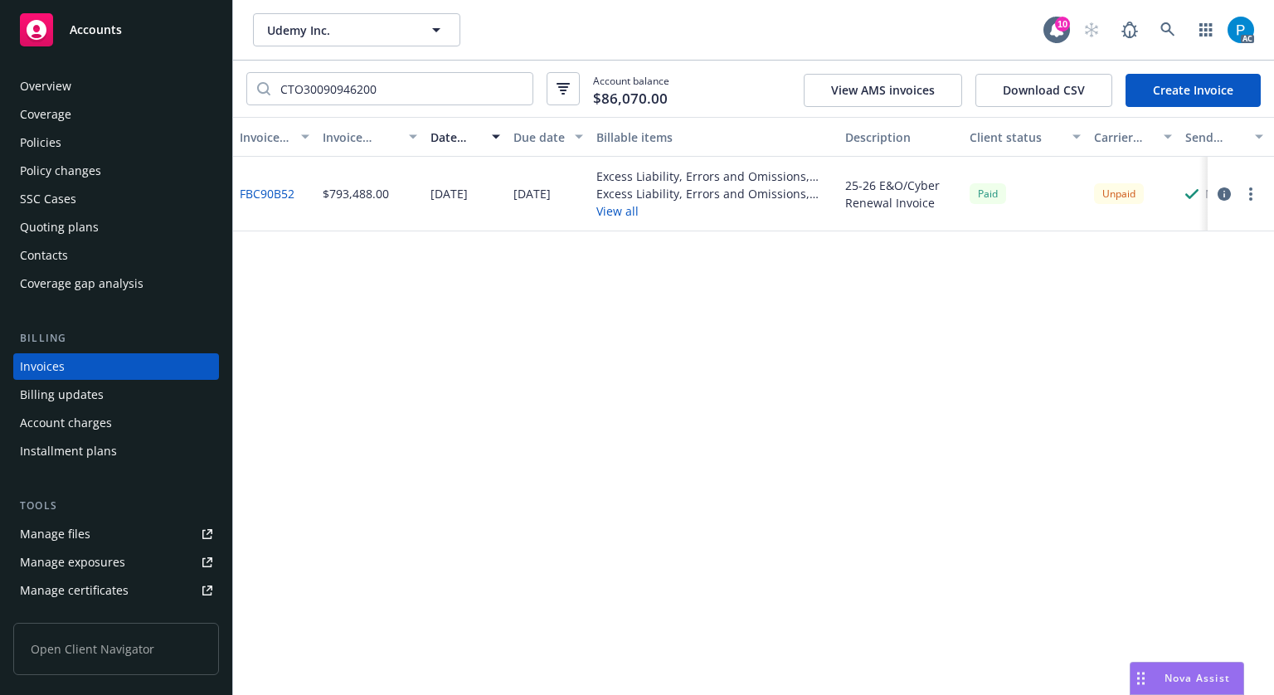
click at [95, 32] on span "Accounts" at bounding box center [96, 29] width 52 height 13
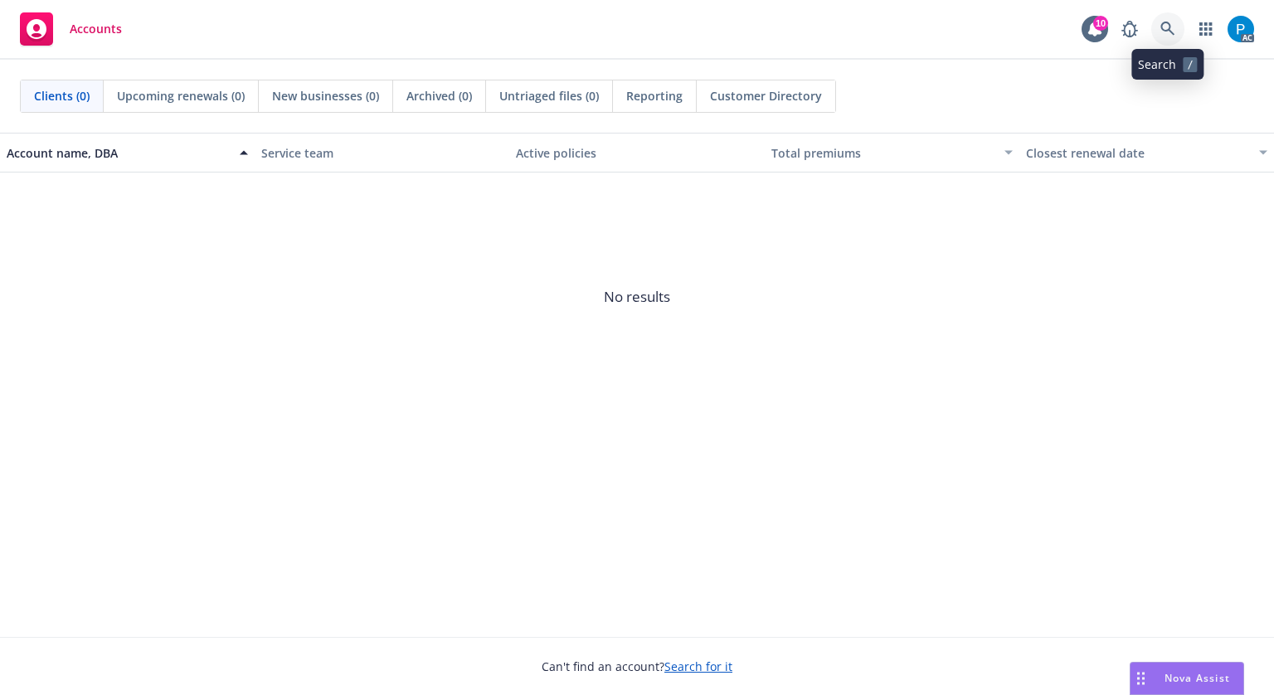
click at [1161, 22] on icon at bounding box center [1167, 29] width 15 height 15
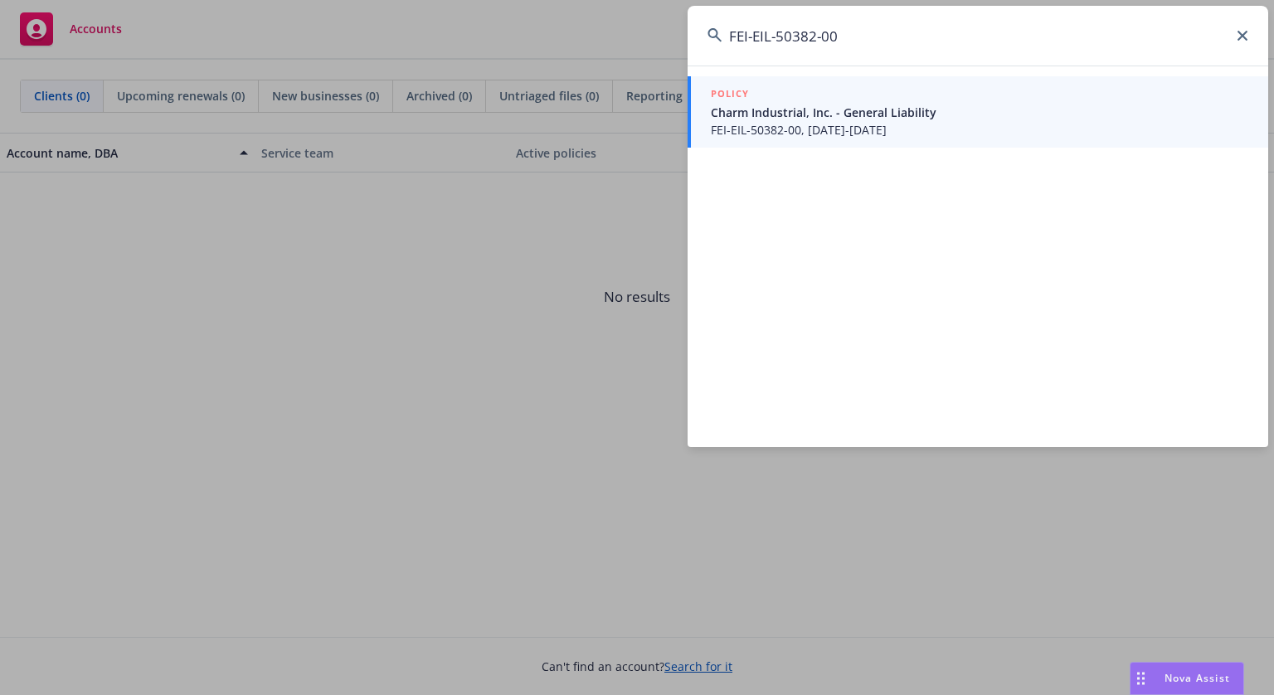
type input "FEI-EIL-50382-00"
click at [843, 100] on div "POLICY" at bounding box center [979, 94] width 537 height 18
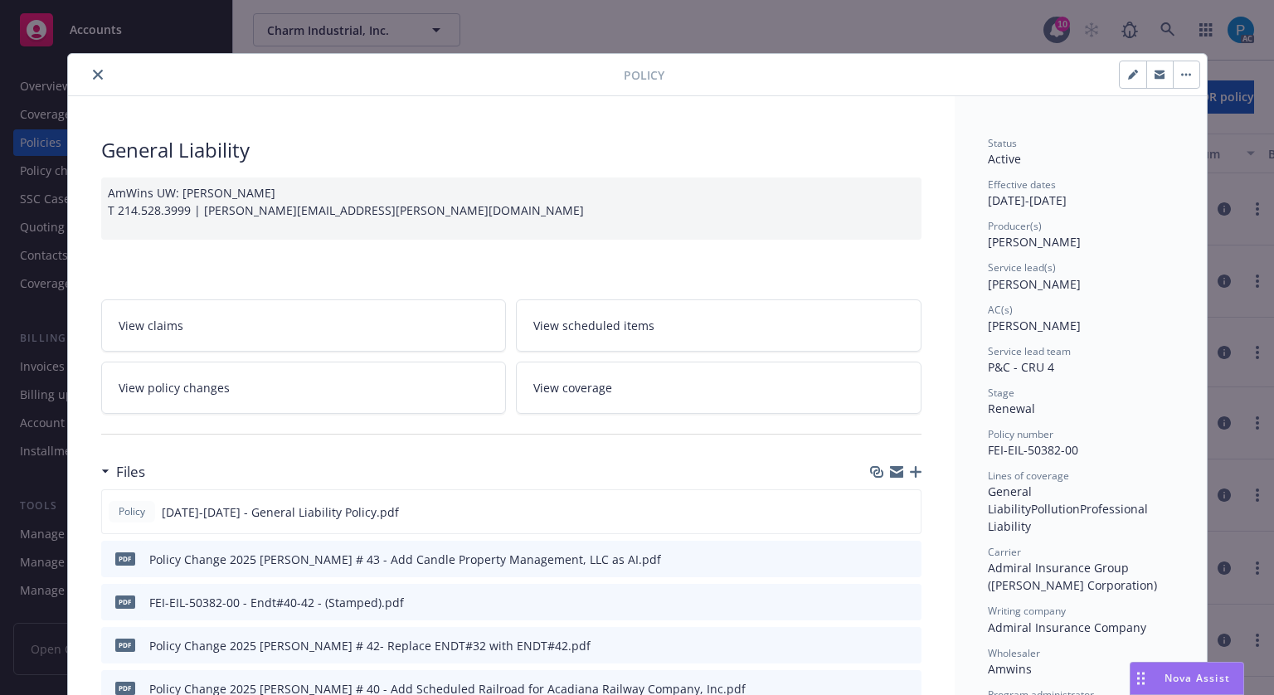
click at [94, 70] on icon "close" at bounding box center [98, 75] width 10 height 10
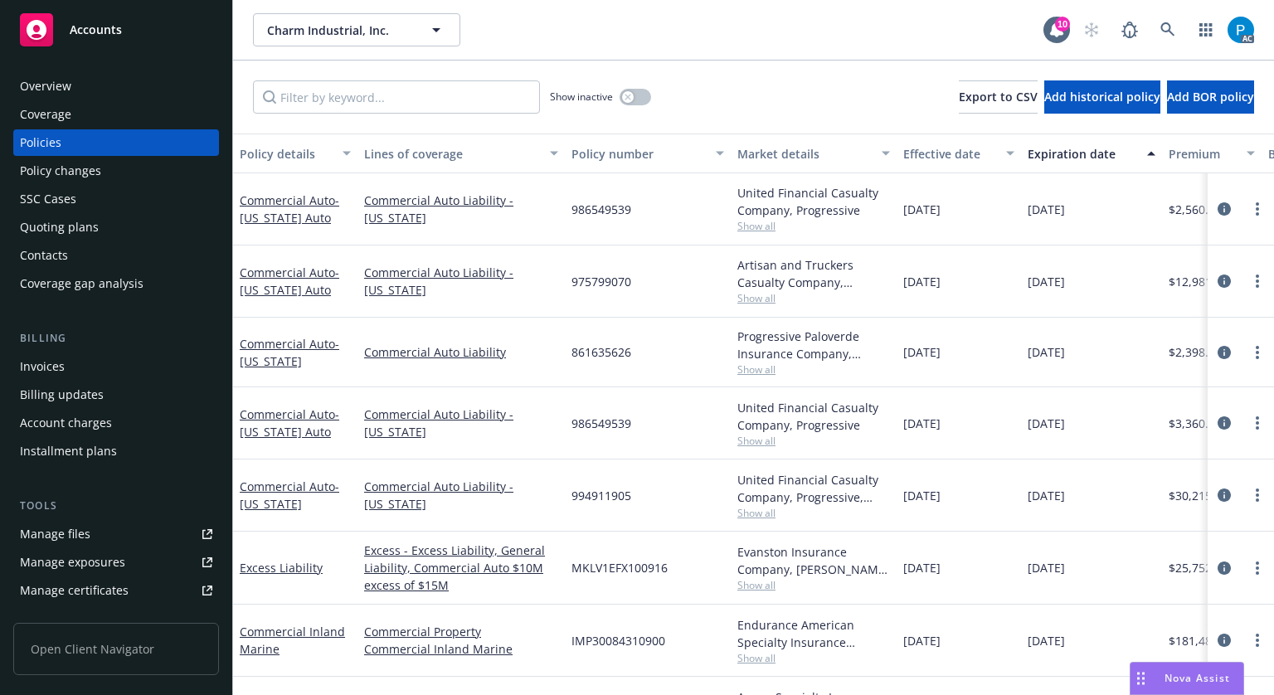
click at [81, 364] on div "Invoices" at bounding box center [116, 366] width 192 height 27
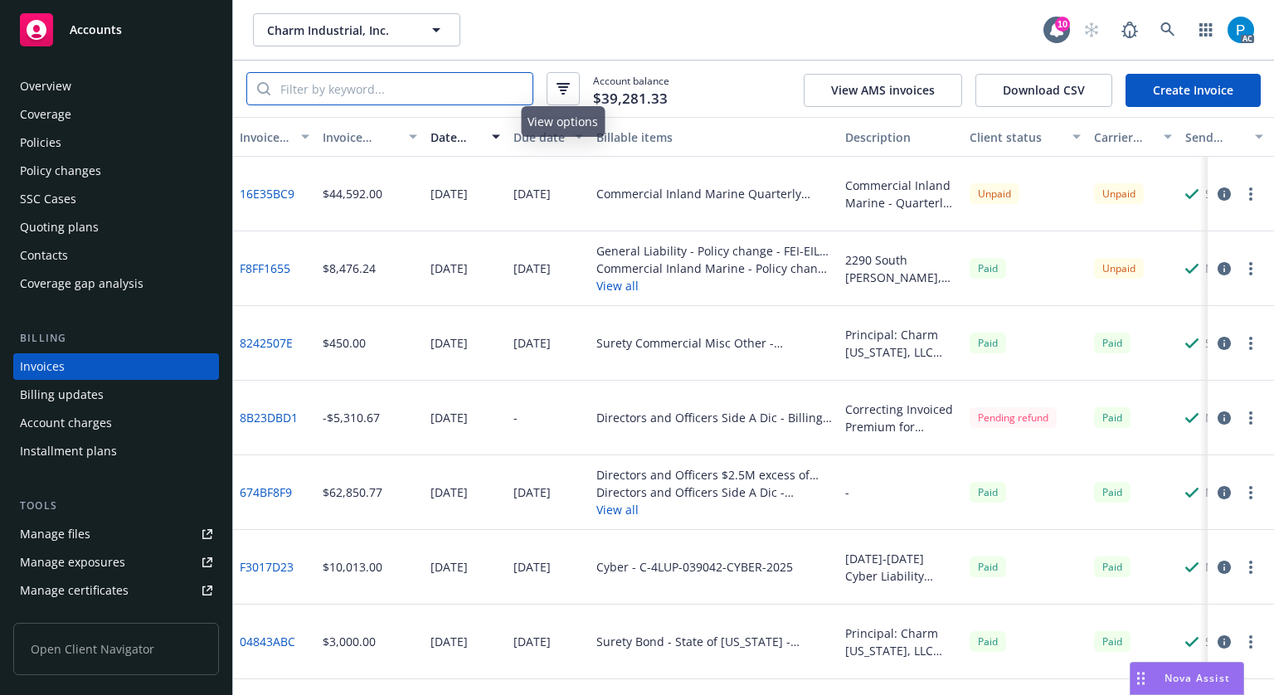
click at [446, 84] on input "search" at bounding box center [401, 89] width 262 height 32
paste input "FEI-EIL-50382-00"
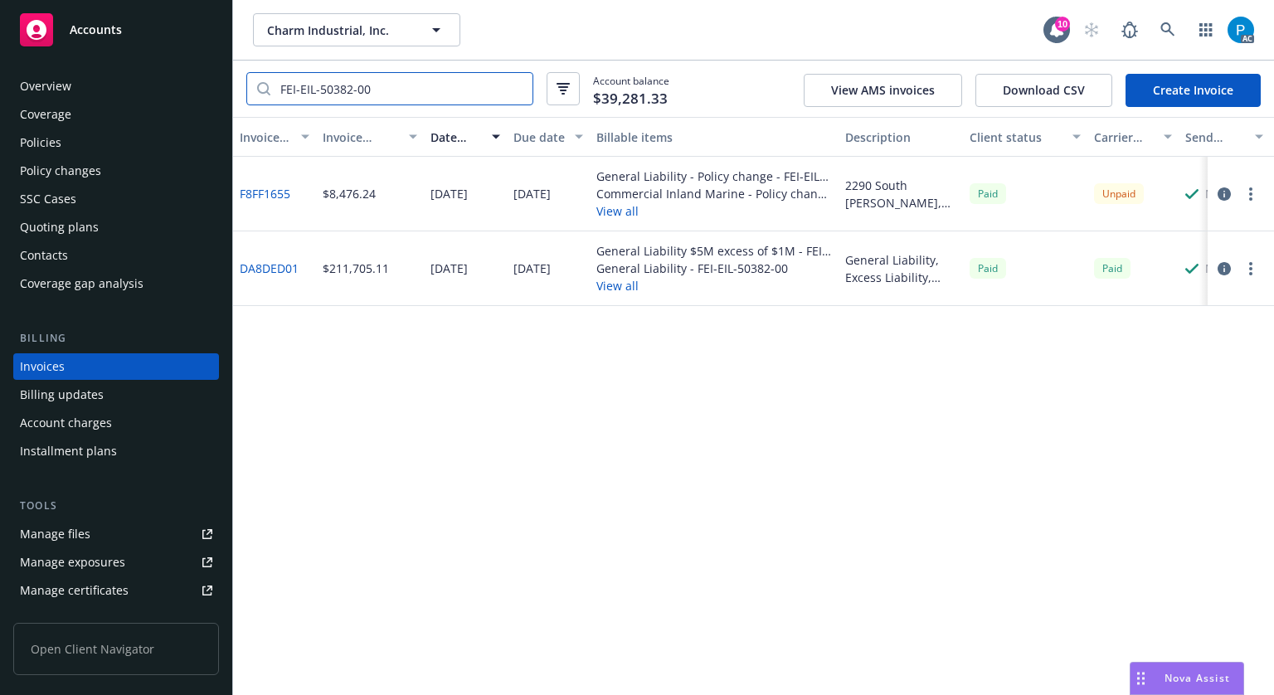
type input "FEI-EIL-50382-00"
click at [1221, 196] on icon "button" at bounding box center [1224, 193] width 13 height 13
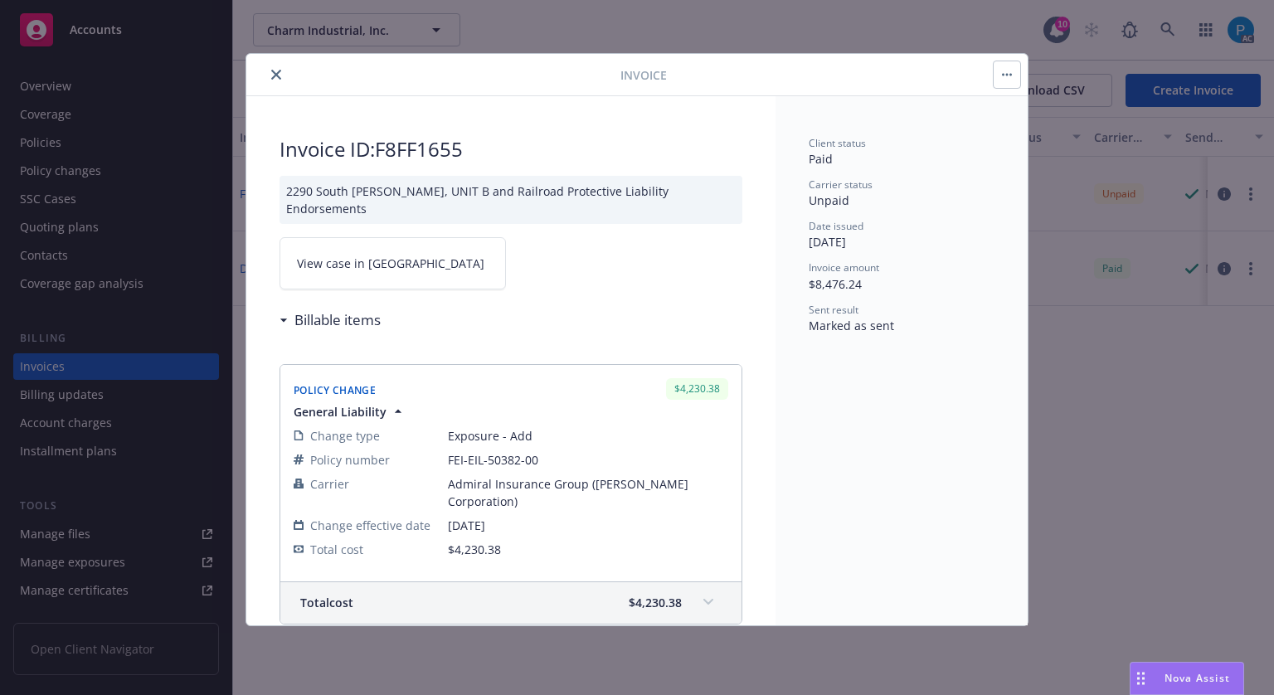
click at [395, 247] on link "View case in SSC" at bounding box center [393, 263] width 226 height 52
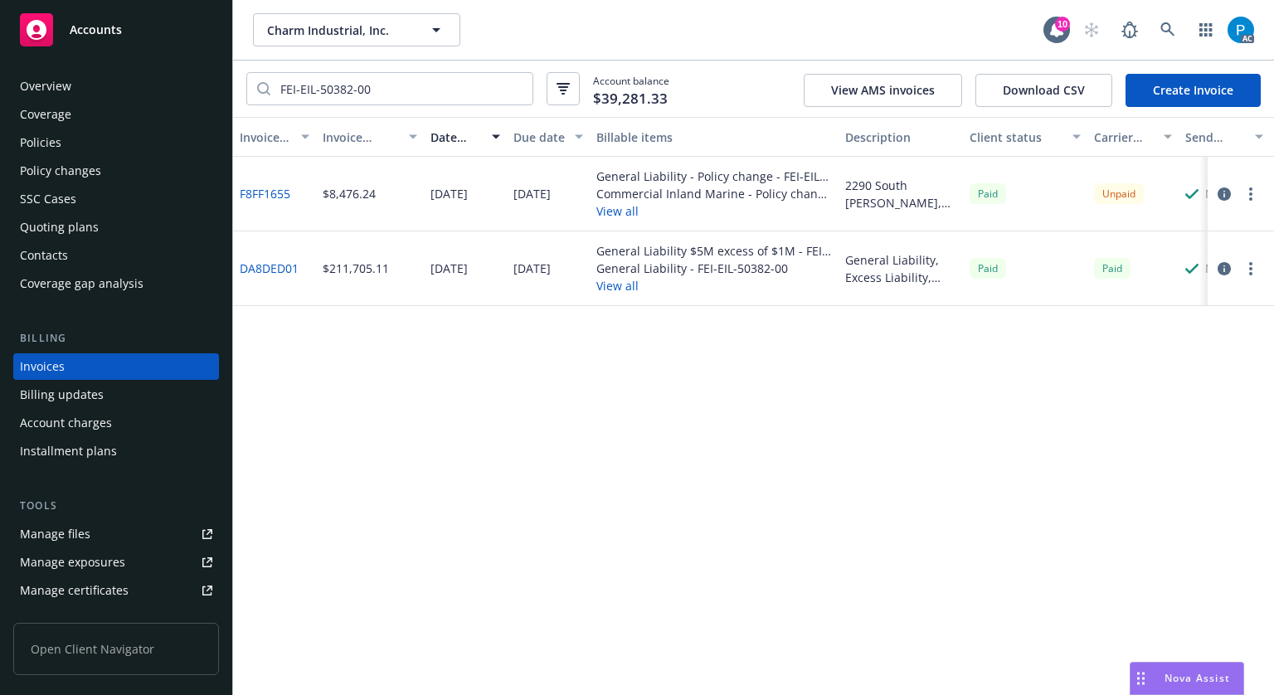
click at [132, 30] on div "Accounts" at bounding box center [116, 29] width 192 height 33
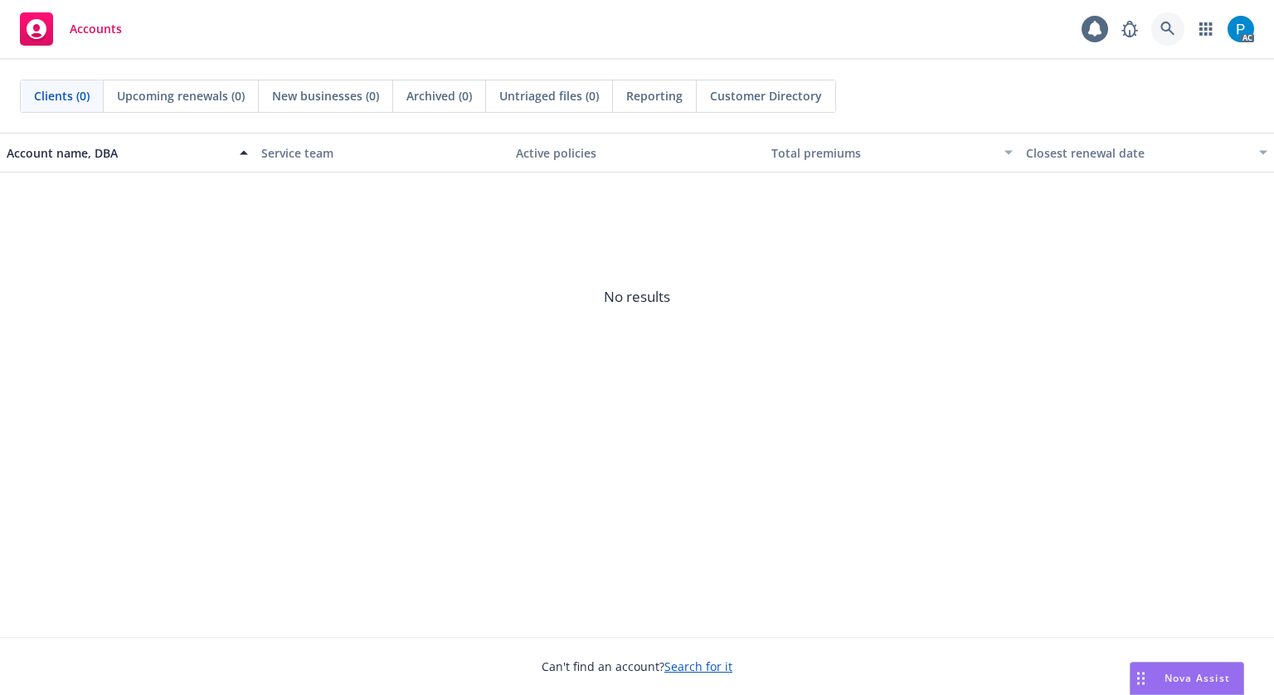
click at [1173, 22] on icon at bounding box center [1167, 29] width 15 height 15
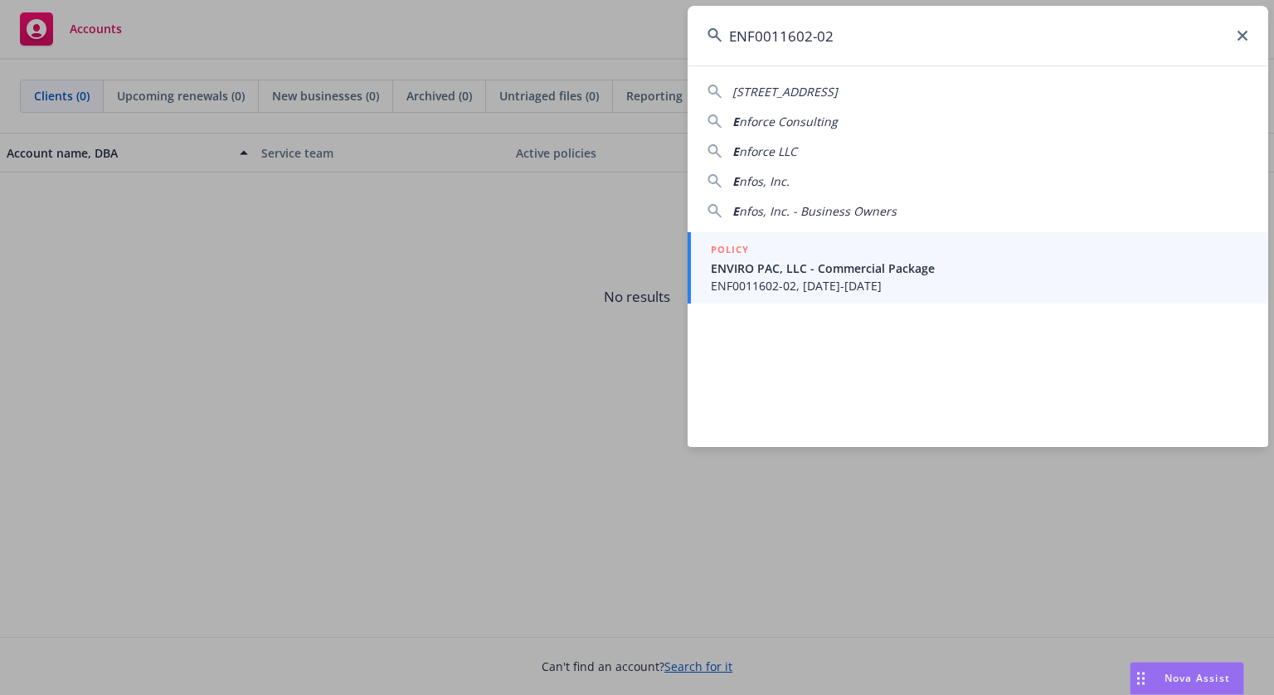
type input "ENF0011602-02"
click at [810, 262] on span "ENVIRO PAC, LLC - Commercial Package" at bounding box center [979, 268] width 537 height 17
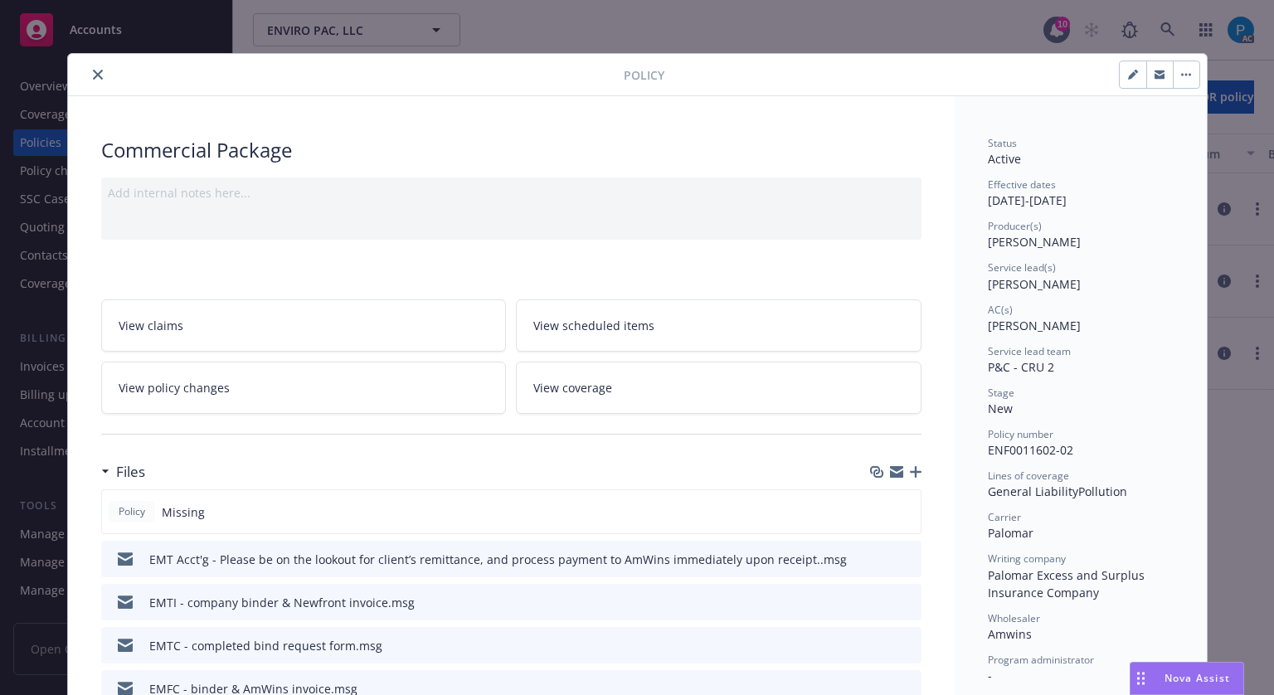
click at [90, 66] on button "close" at bounding box center [98, 75] width 20 height 20
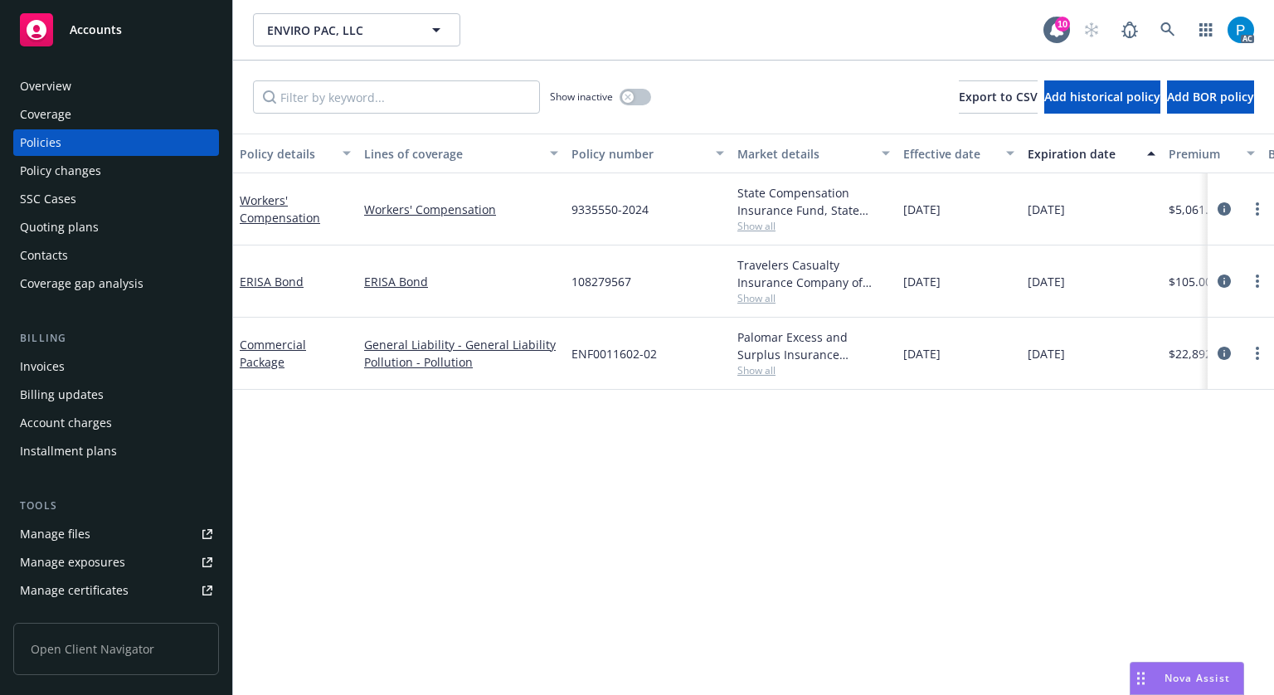
click at [76, 366] on div "Invoices" at bounding box center [116, 366] width 192 height 27
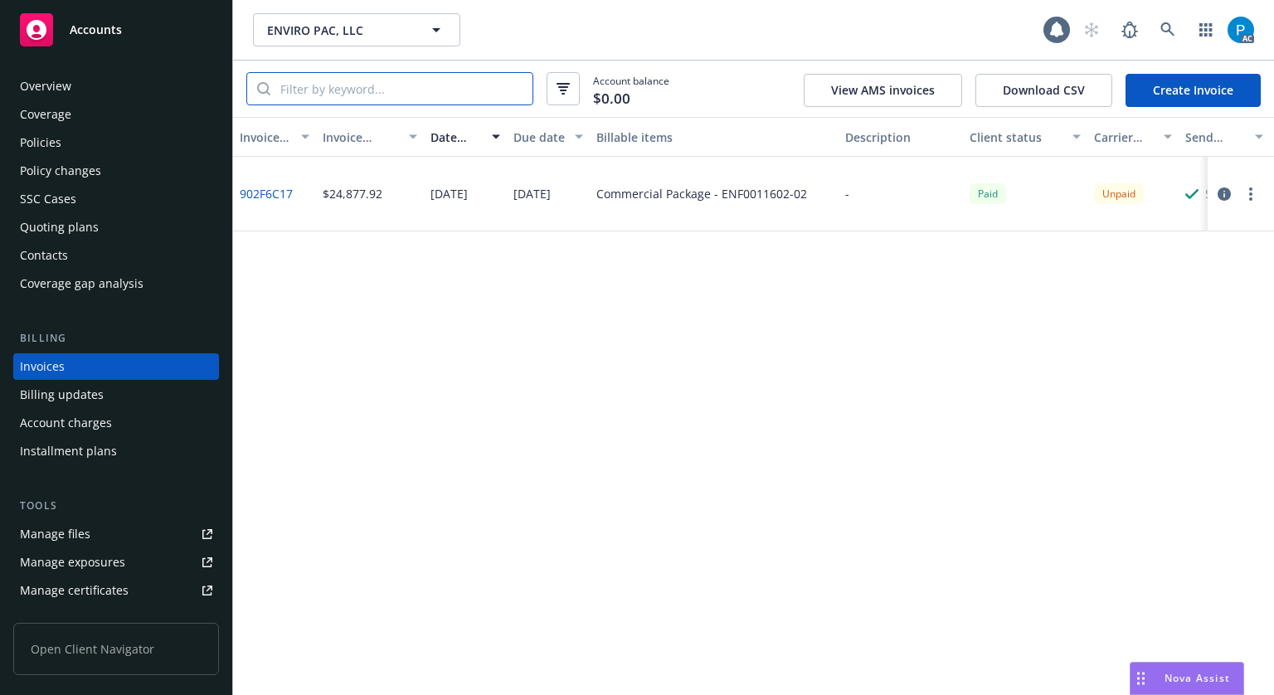
click at [406, 85] on input "search" at bounding box center [401, 89] width 262 height 32
paste input "ENF0011602-02"
type input "ENF0011602-02"
click at [1226, 192] on icon "button" at bounding box center [1224, 193] width 13 height 13
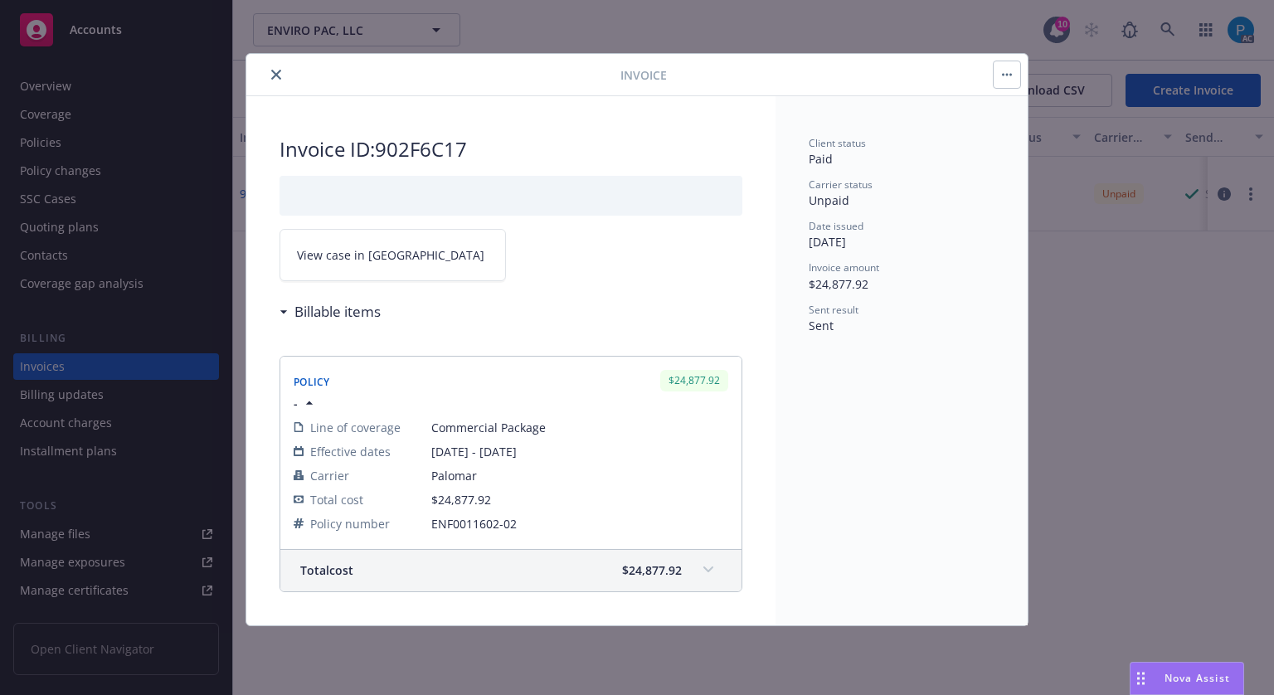
click at [421, 254] on link "View case in SSC" at bounding box center [393, 255] width 226 height 52
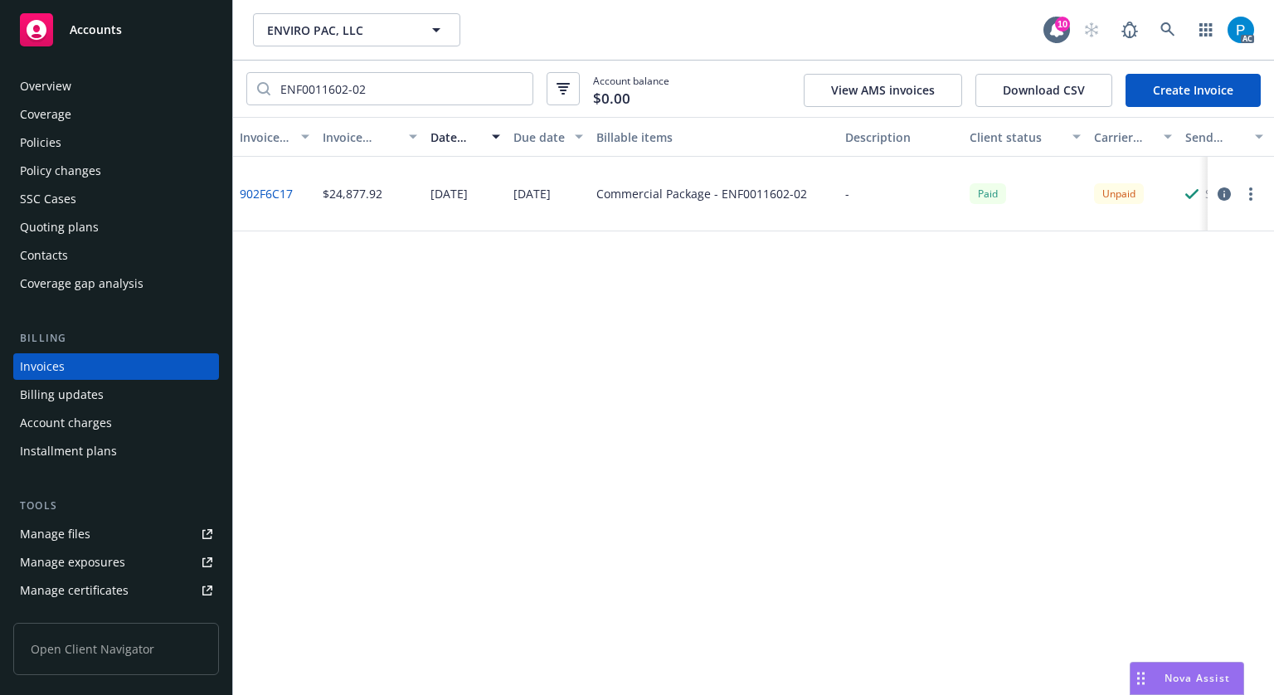
click at [142, 42] on div "Accounts" at bounding box center [116, 29] width 192 height 33
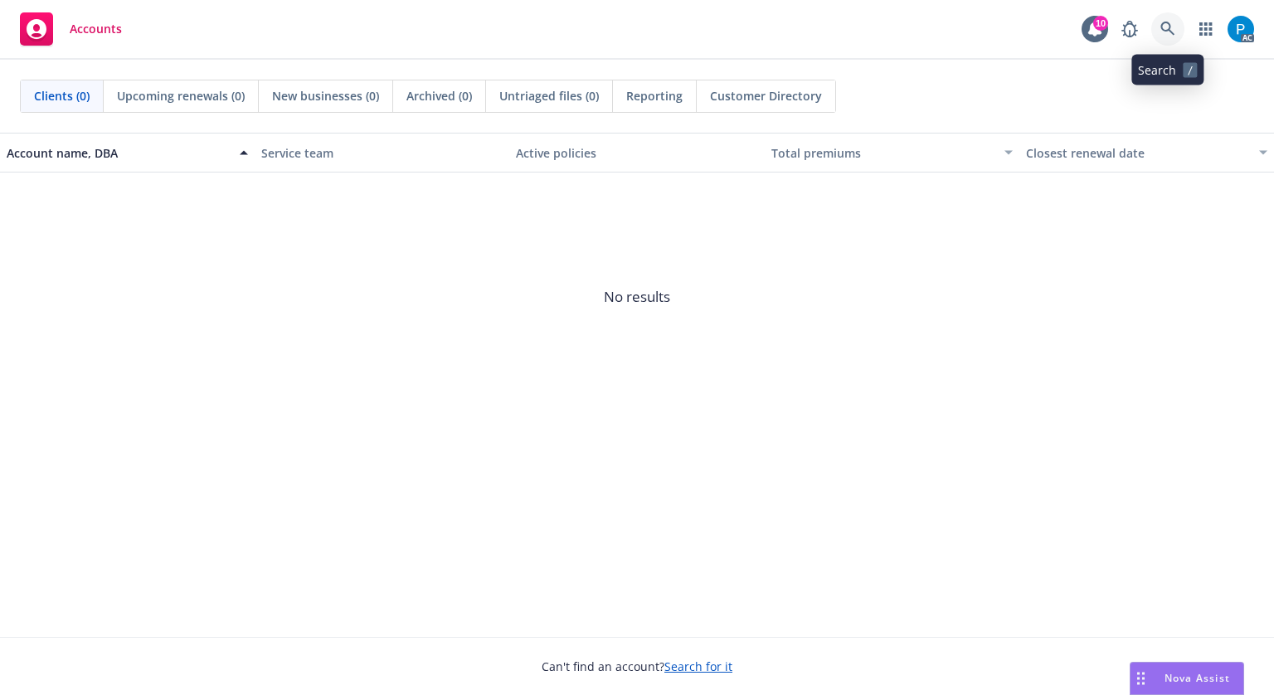
click at [1169, 21] on link at bounding box center [1167, 28] width 33 height 33
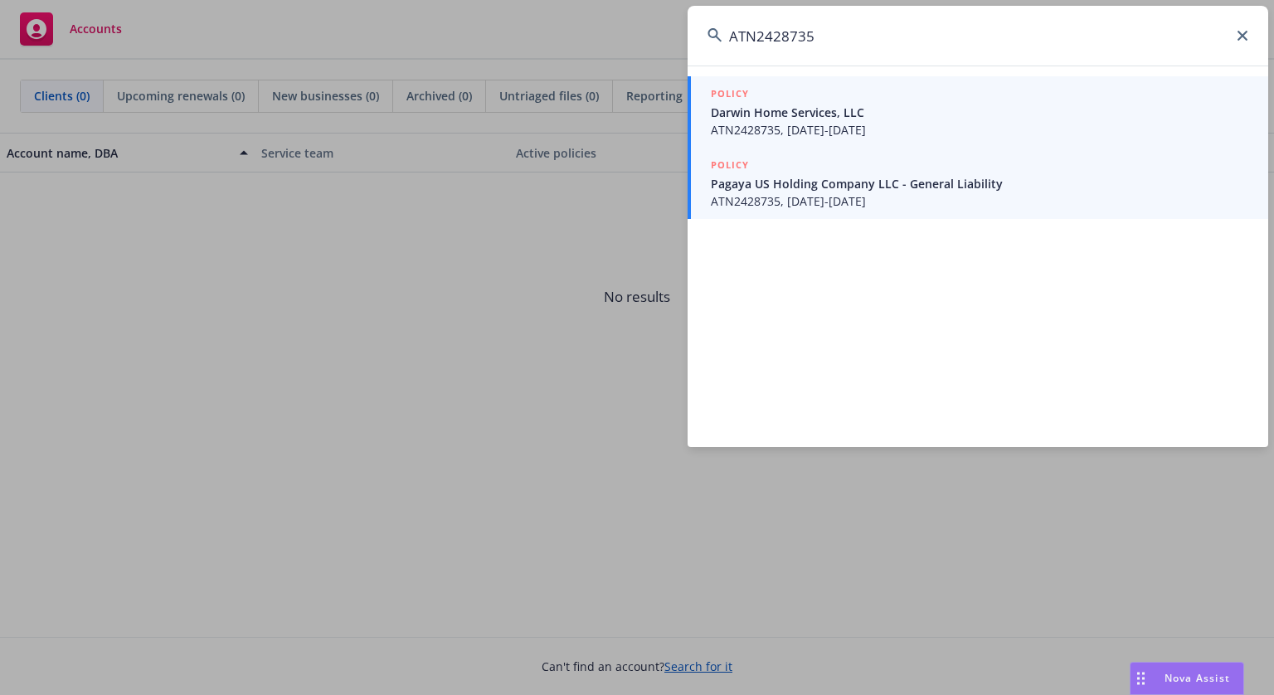
type input "ATN2428735"
click at [822, 182] on span "Pagaya US Holding Company LLC - General Liability" at bounding box center [979, 183] width 537 height 17
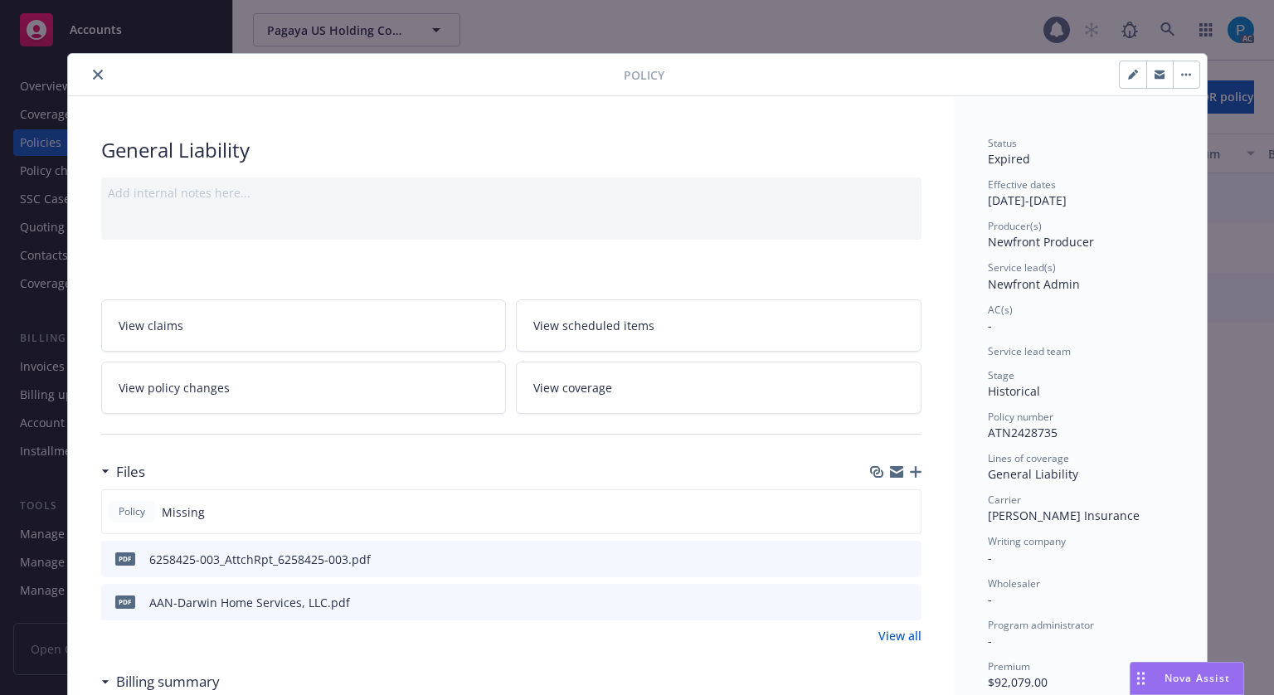
click at [91, 68] on button "close" at bounding box center [98, 75] width 20 height 20
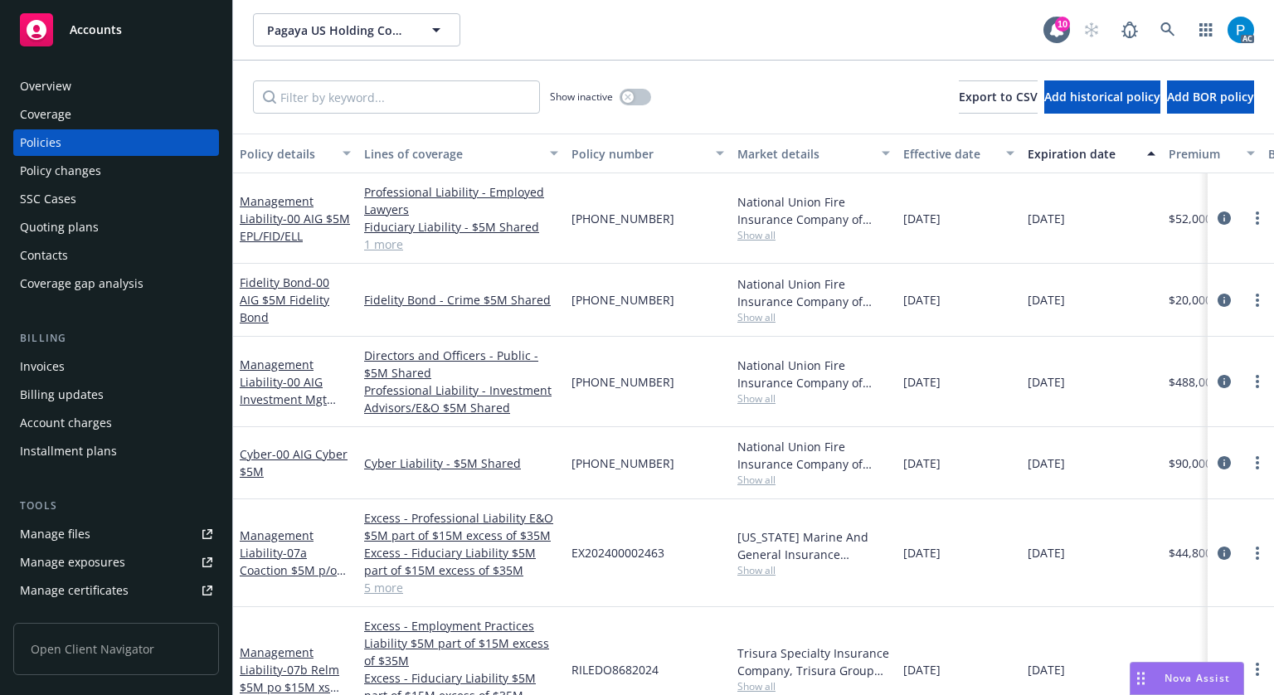
click at [50, 362] on div "Invoices" at bounding box center [42, 366] width 45 height 27
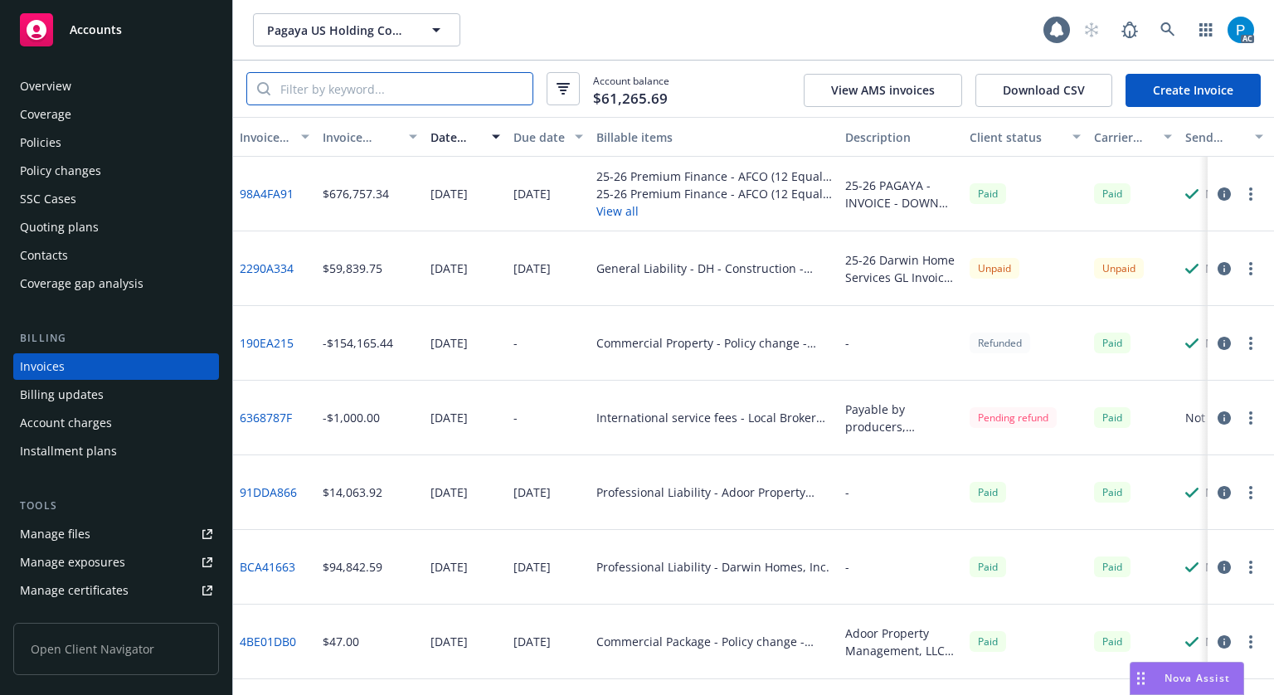
click at [348, 87] on input "search" at bounding box center [401, 89] width 262 height 32
paste input "ATN2428735"
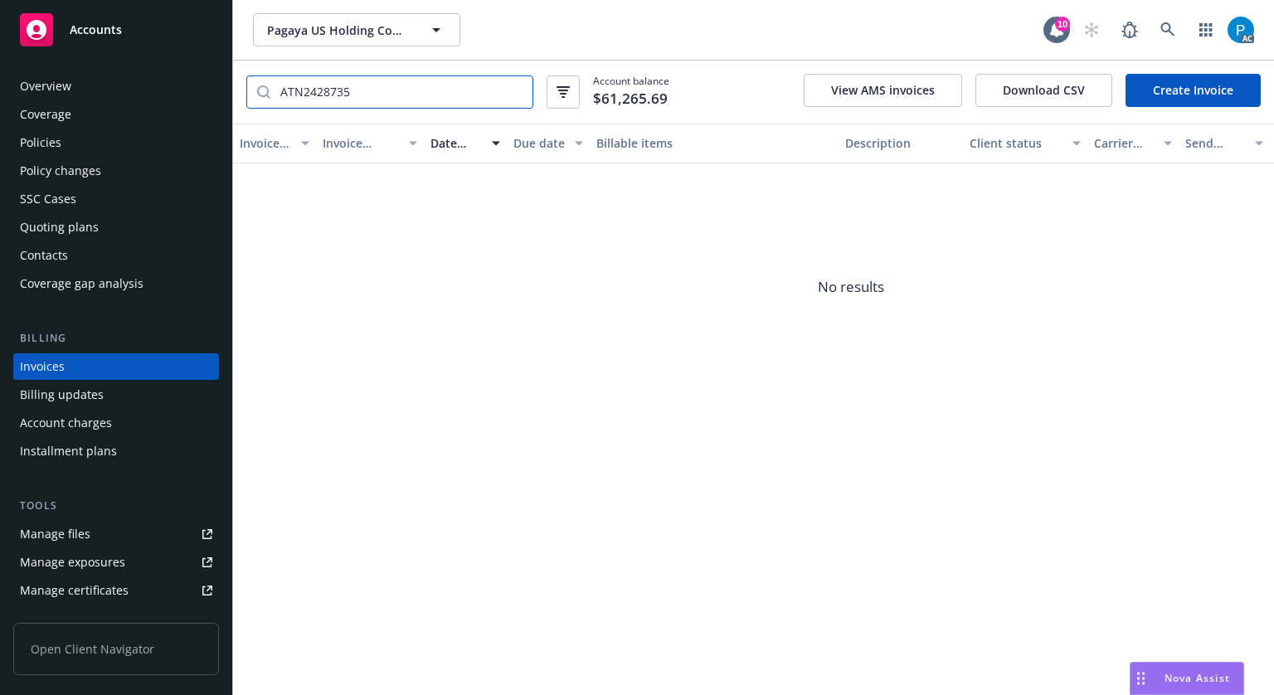
type input "ATN2428735"
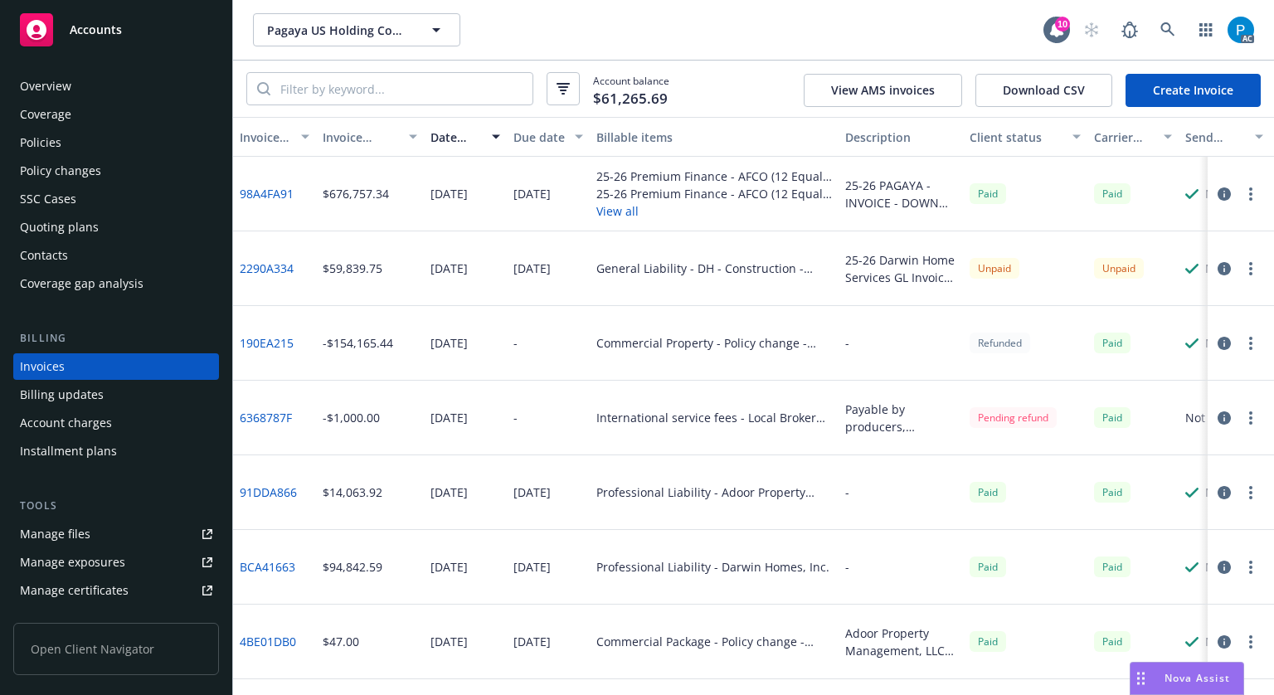
click at [149, 46] on div "Accounts" at bounding box center [116, 29] width 192 height 33
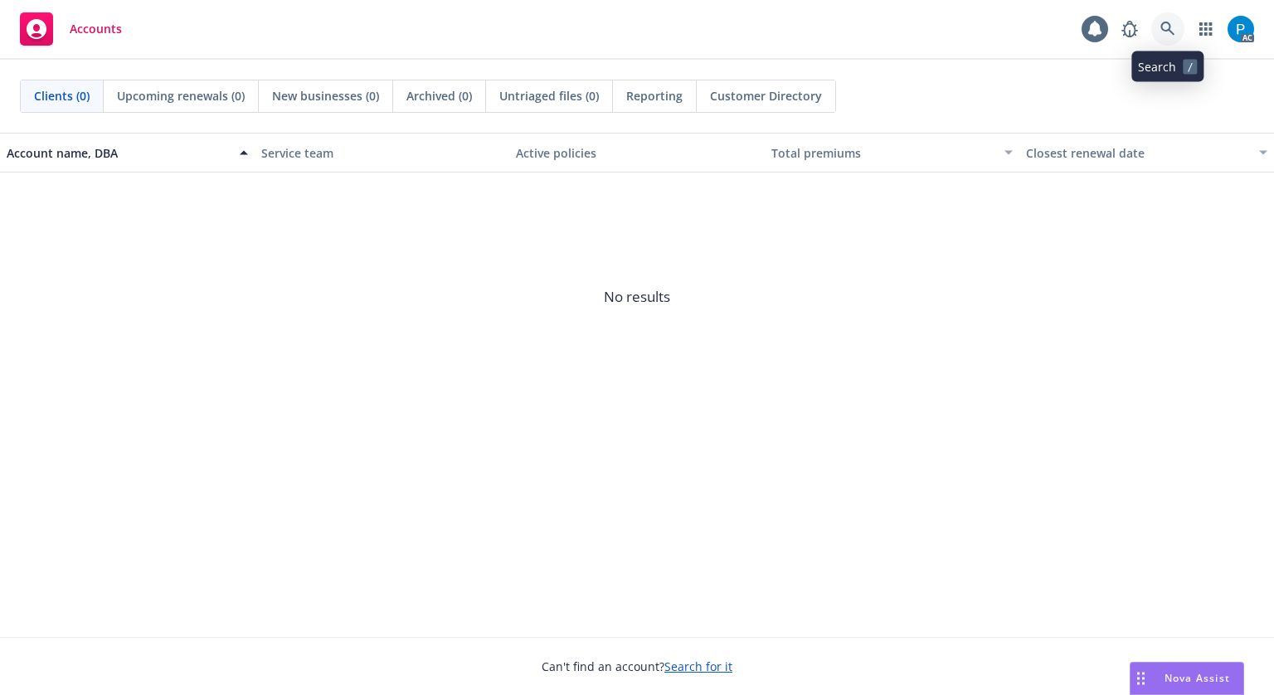
click at [1164, 24] on icon at bounding box center [1167, 29] width 15 height 15
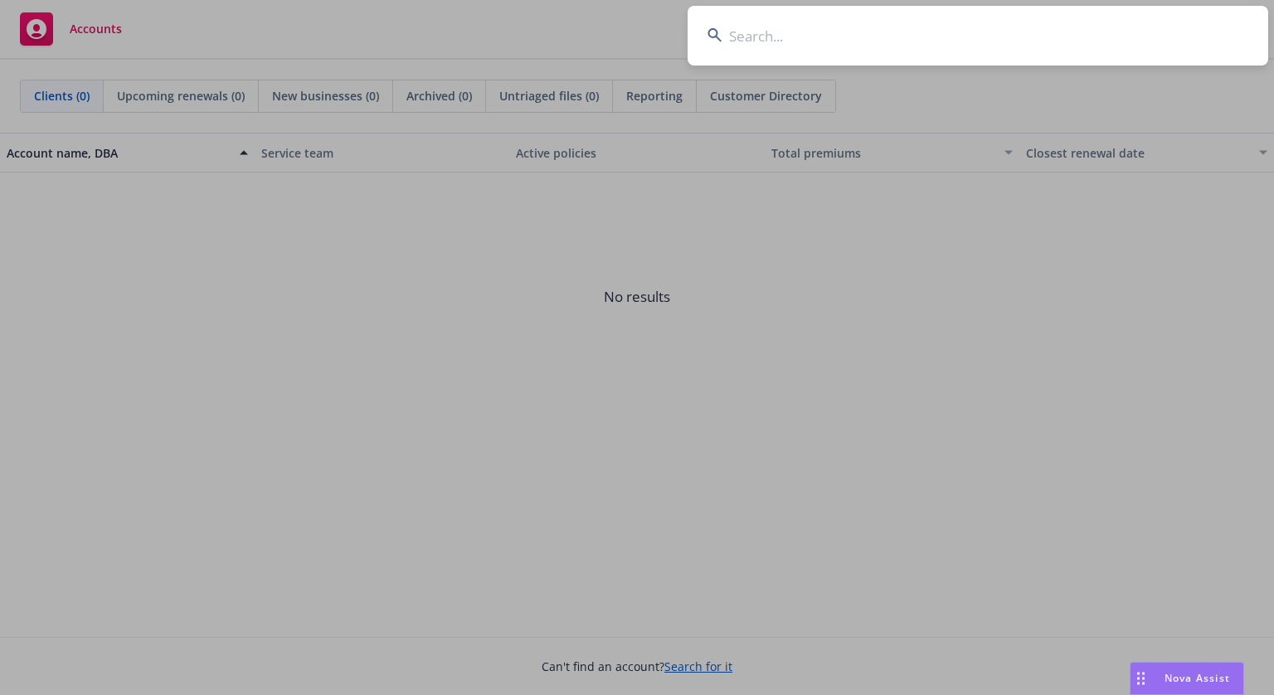
type input "MP000401710049800"
click at [892, 38] on input "MP000401710049800" at bounding box center [978, 36] width 581 height 60
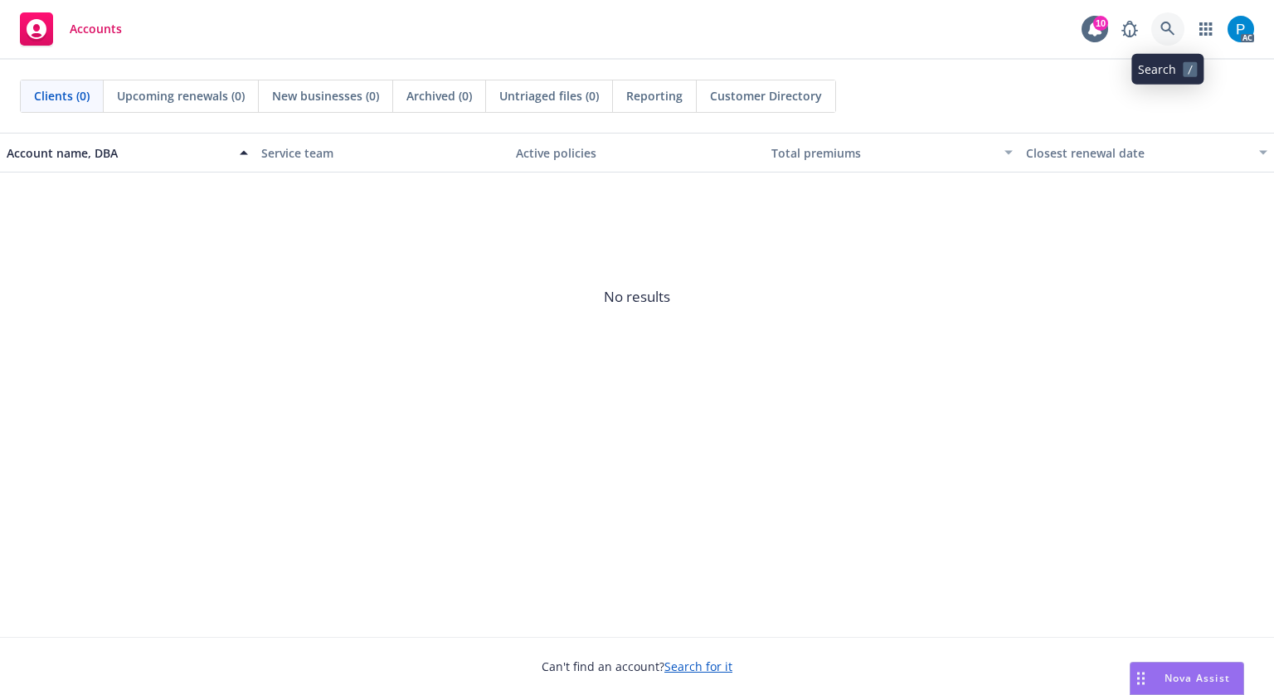
click at [1168, 25] on icon at bounding box center [1167, 29] width 15 height 15
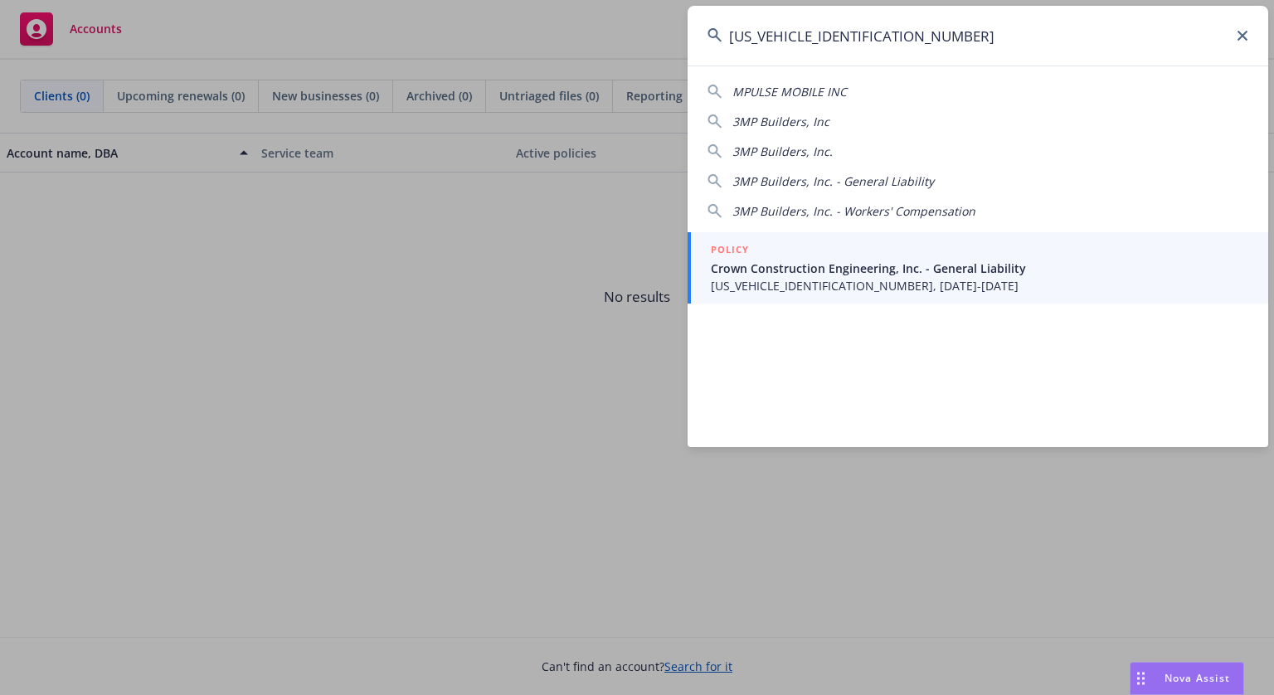
type input "MP000401710049800"
click at [872, 300] on link "POLICY Crown Construction Engineering, Inc. - General Liability MP0004017100498…" at bounding box center [978, 267] width 581 height 71
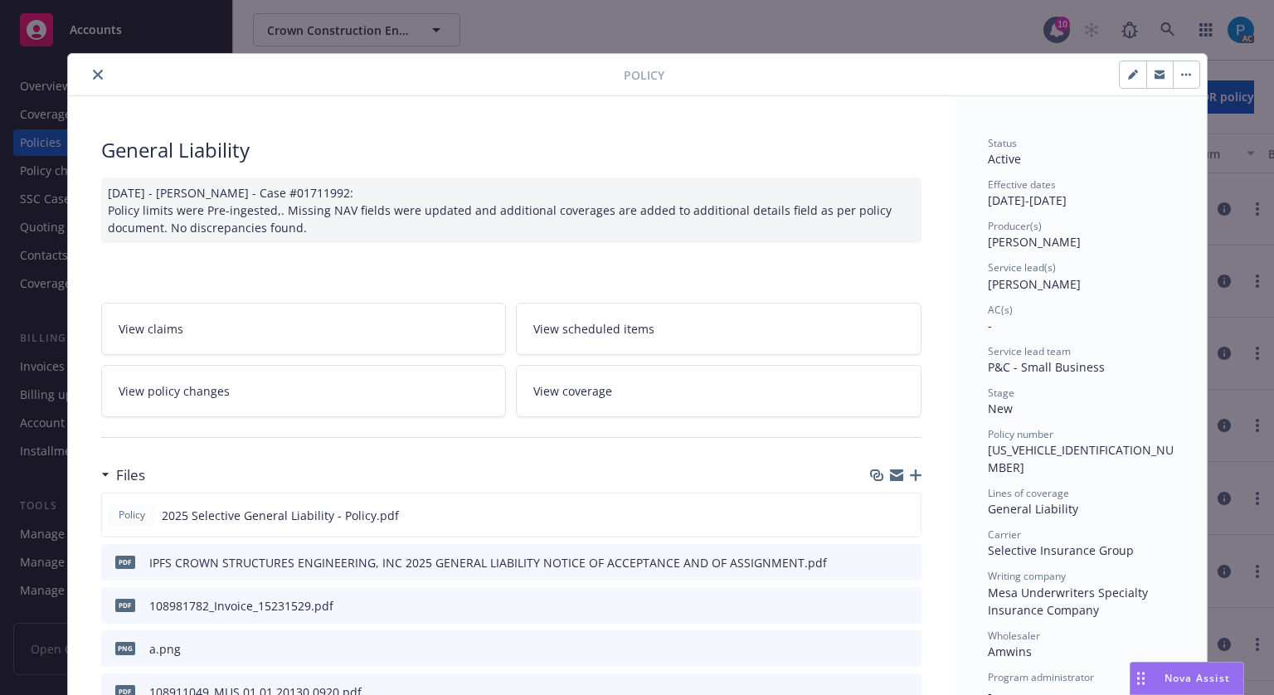
click at [96, 73] on button "close" at bounding box center [98, 75] width 20 height 20
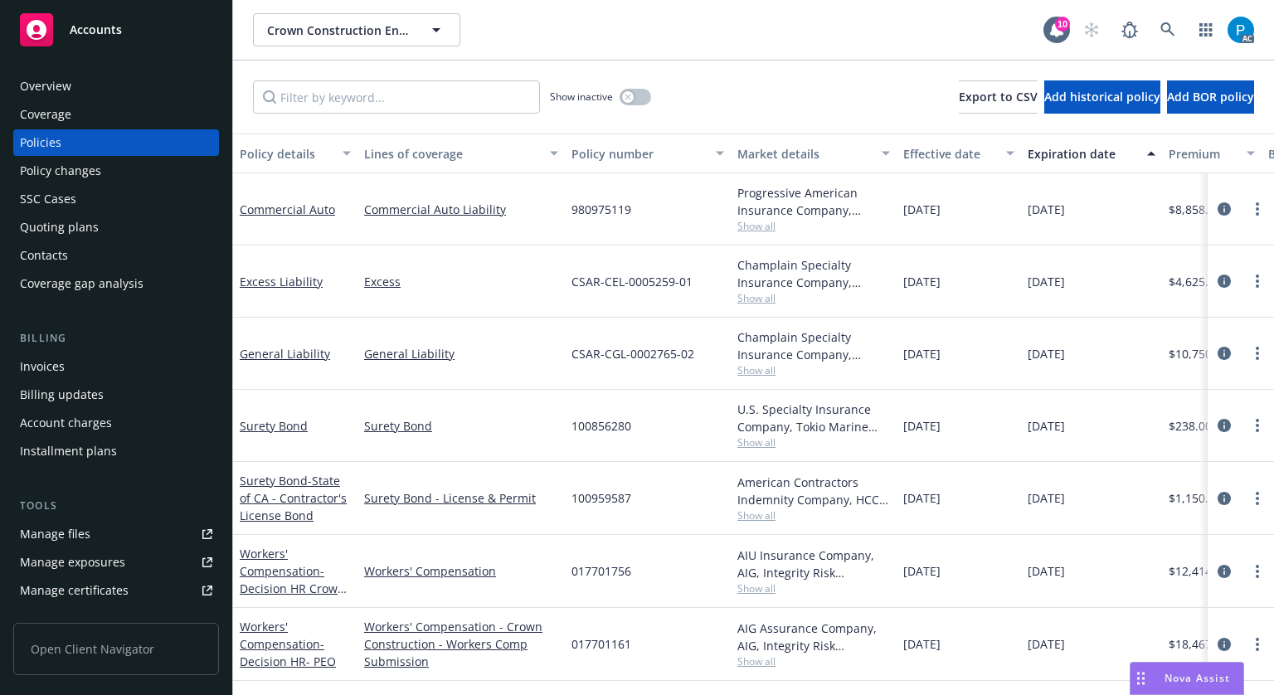
click at [76, 382] on div "Billing updates" at bounding box center [62, 395] width 84 height 27
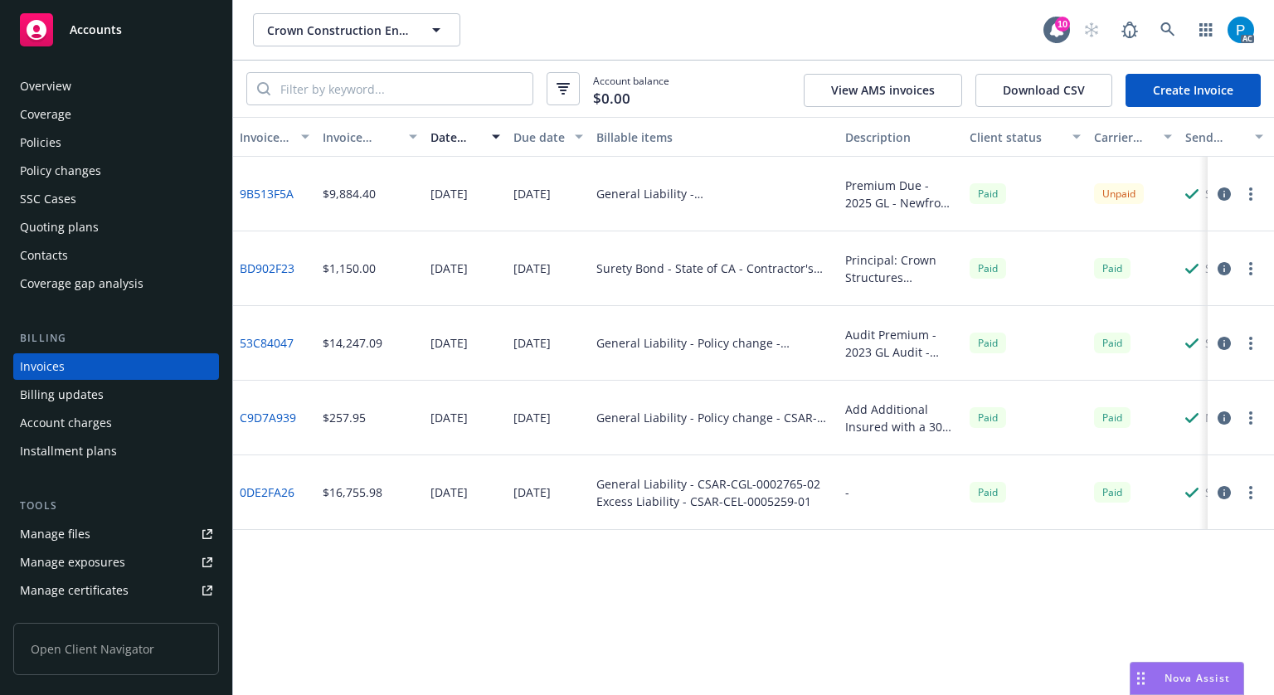
click at [387, 66] on div "Account balance $0.00 View AMS invoices Download CSV Create Invoice" at bounding box center [753, 89] width 1041 height 56
click at [388, 99] on input "search" at bounding box center [401, 89] width 262 height 32
paste input "MP000401710049800"
click at [388, 99] on input "MP000401710049800" at bounding box center [401, 89] width 262 height 32
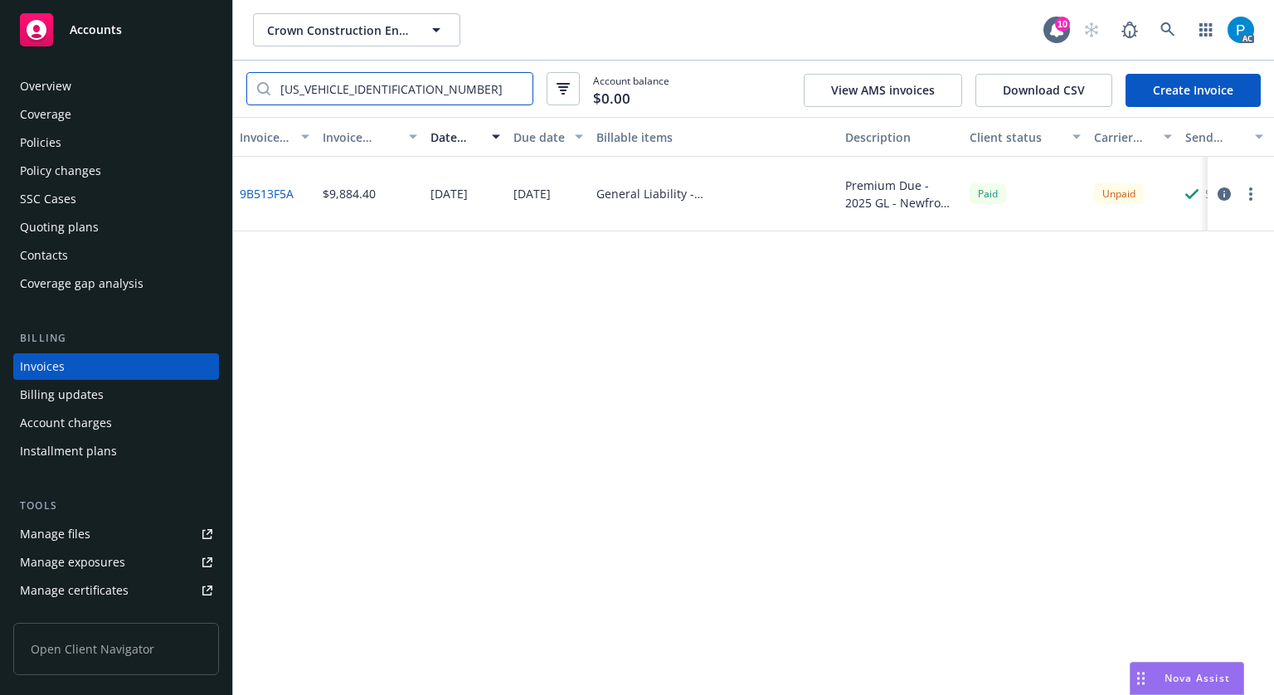
type input "MP000401710049800"
click at [1224, 189] on icon "button" at bounding box center [1224, 193] width 13 height 13
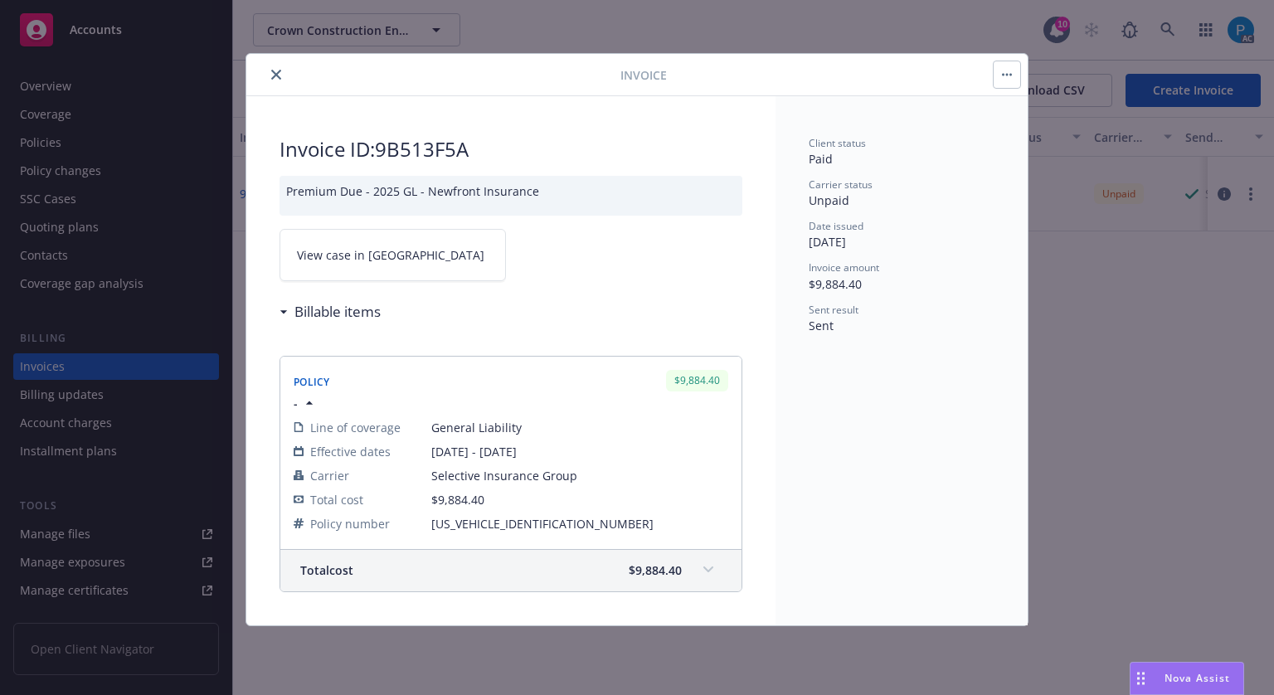
click at [406, 247] on link "View case in SSC" at bounding box center [393, 255] width 226 height 52
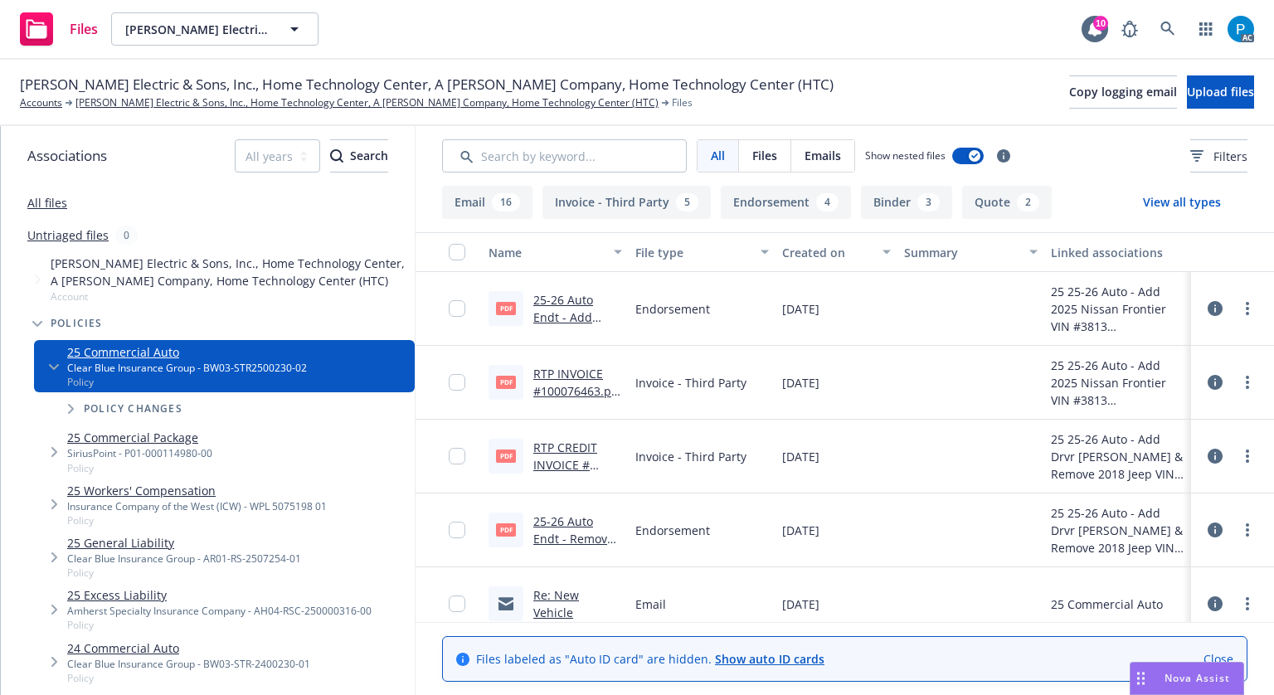
click at [550, 449] on link "RTP CREDIT INVOICE # 100076462.pdf" at bounding box center [574, 465] width 82 height 51
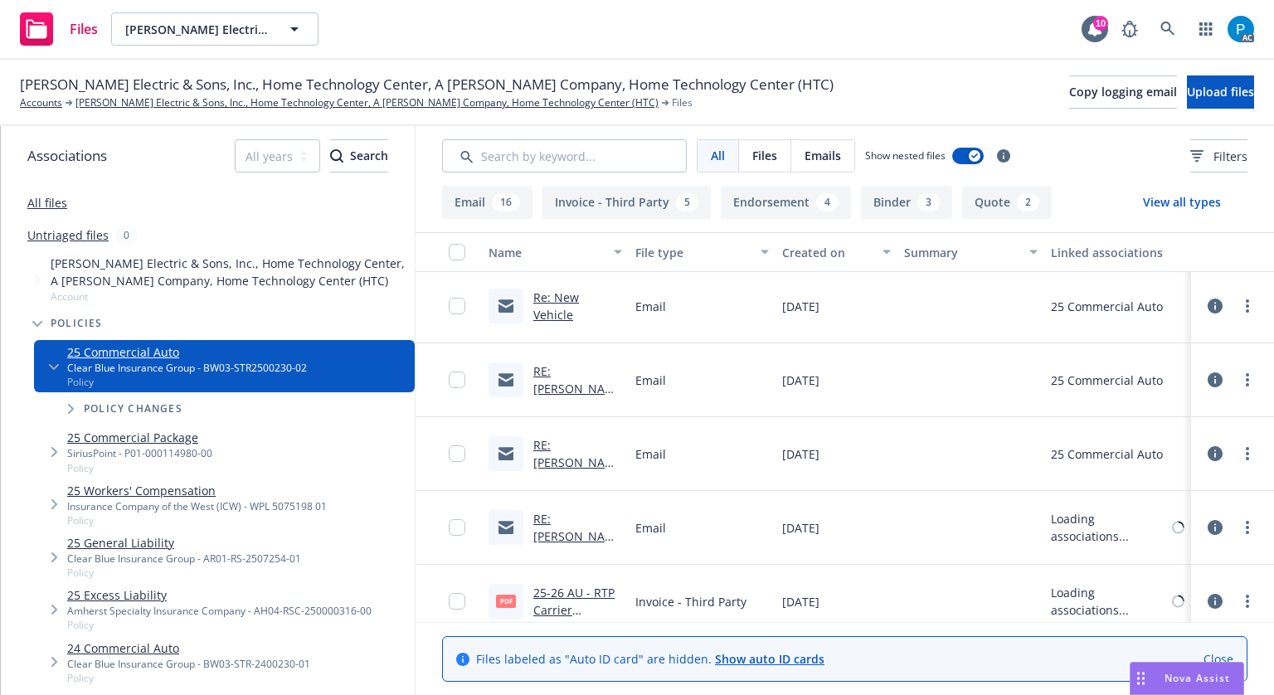
scroll to position [415, 0]
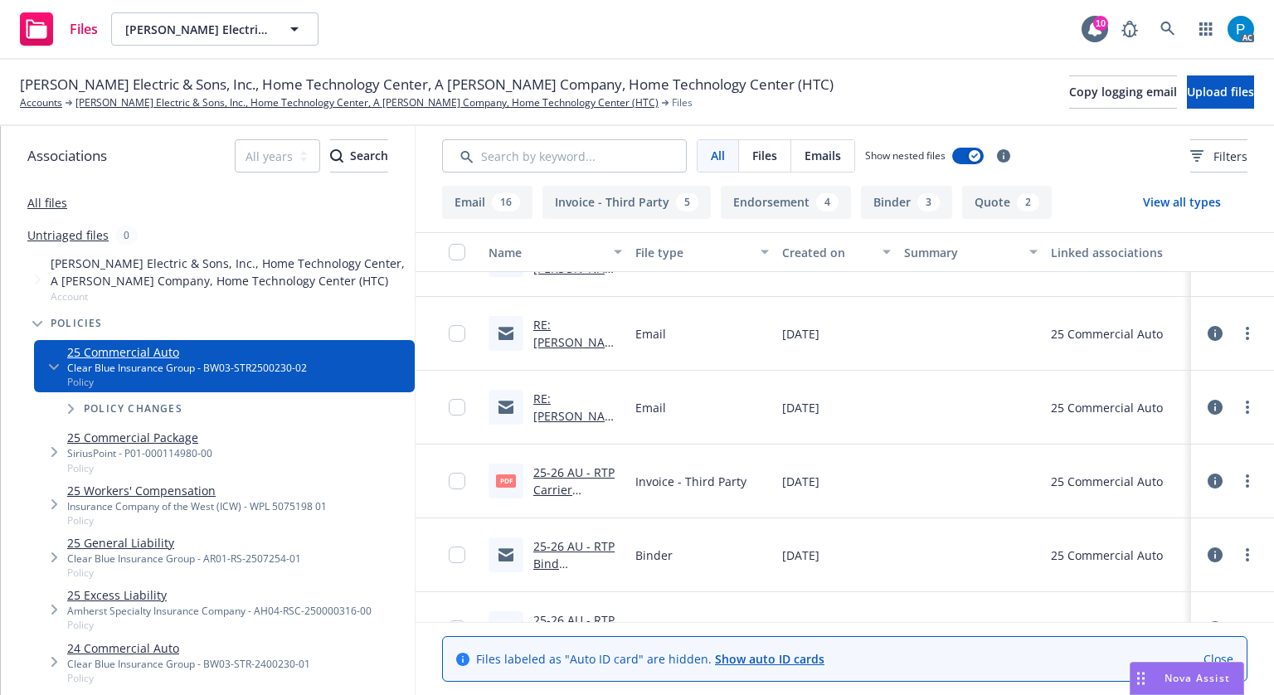
click at [562, 471] on link "25-26 AU - RTP Carrier Invoice.pdf" at bounding box center [573, 489] width 81 height 51
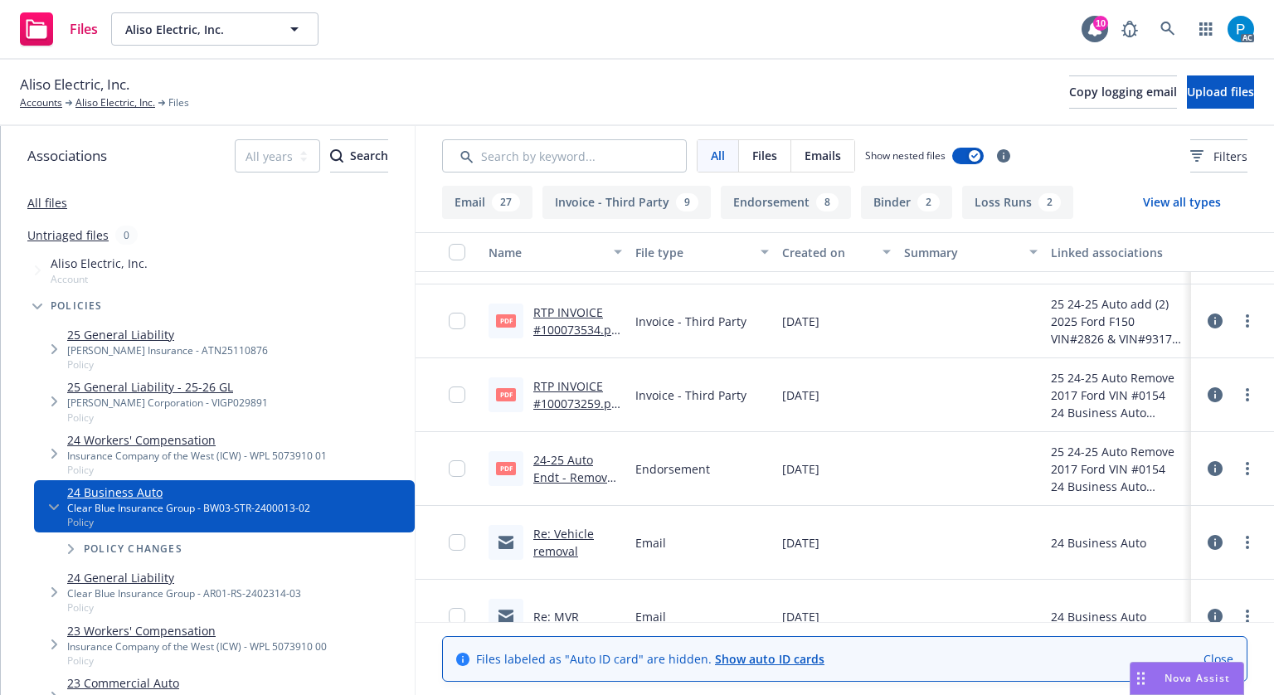
scroll to position [581, 0]
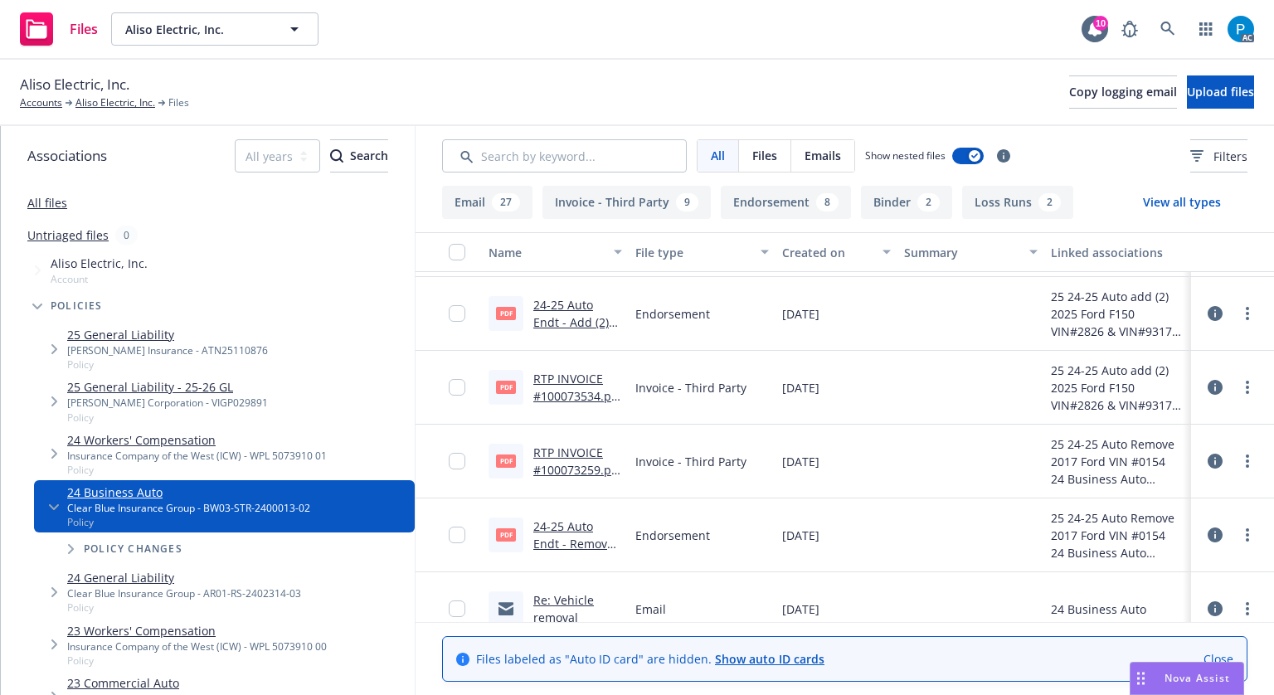
click at [562, 387] on link "RTP INVOICE #100073534.pdf" at bounding box center [575, 396] width 85 height 51
